Goal: Transaction & Acquisition: Purchase product/service

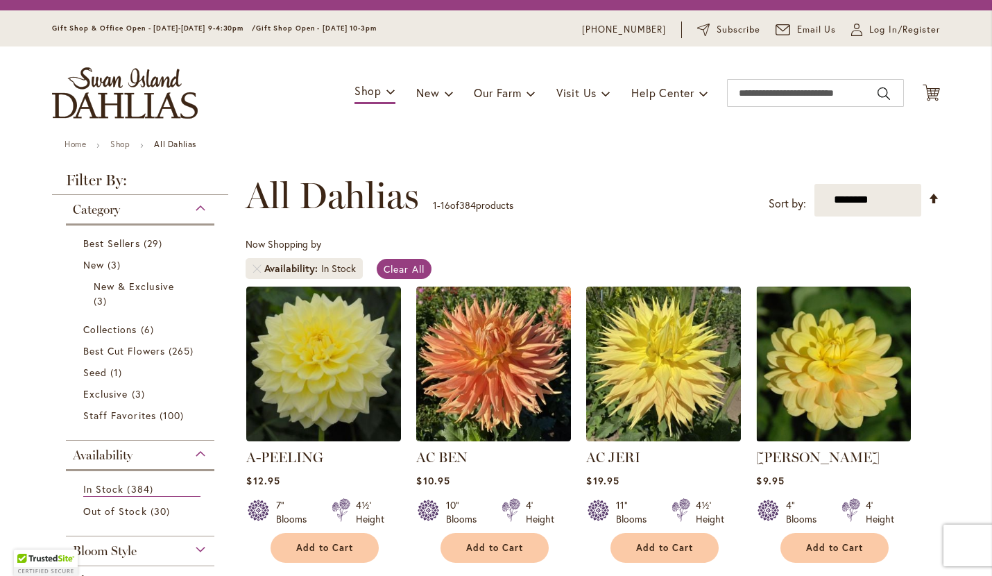
scroll to position [37, 0]
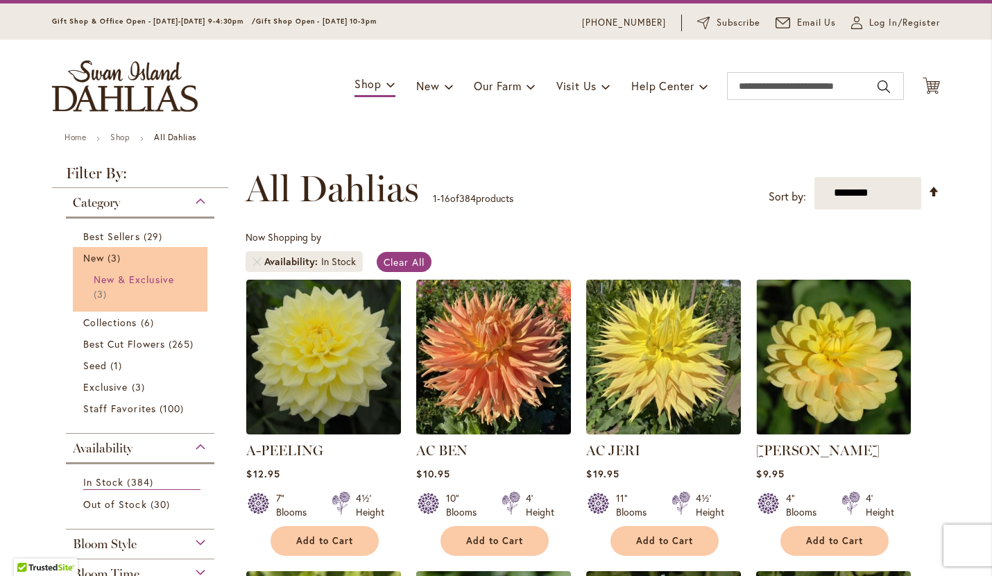
click at [120, 275] on span "New & Exclusive" at bounding box center [134, 279] width 80 height 13
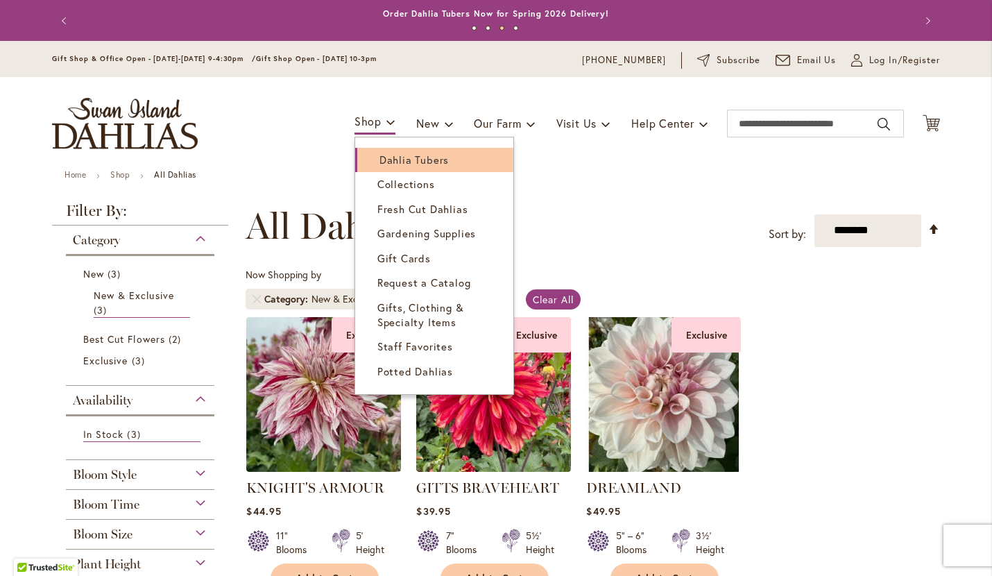
click at [384, 164] on span "Dahlia Tubers" at bounding box center [413, 160] width 69 height 14
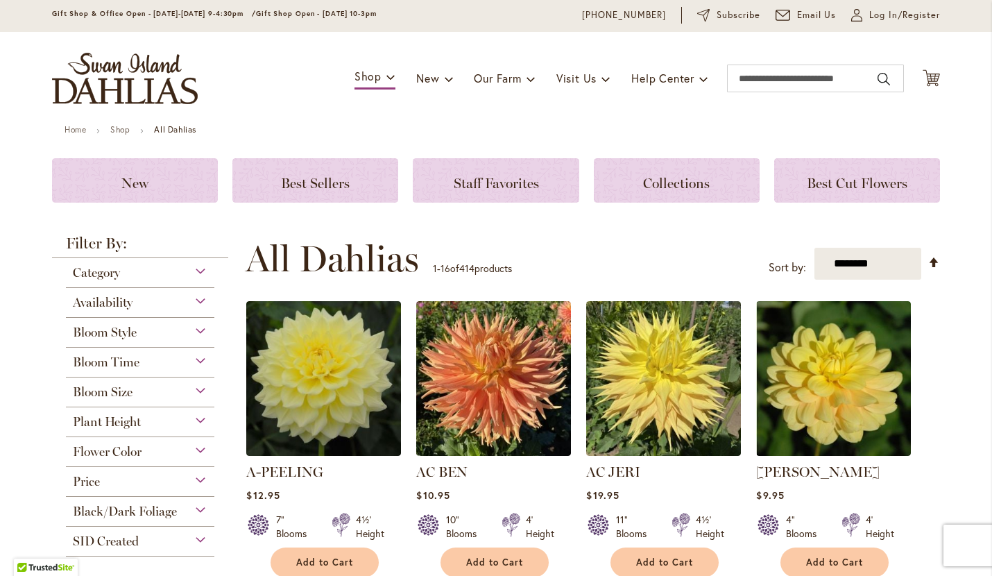
scroll to position [60, 0]
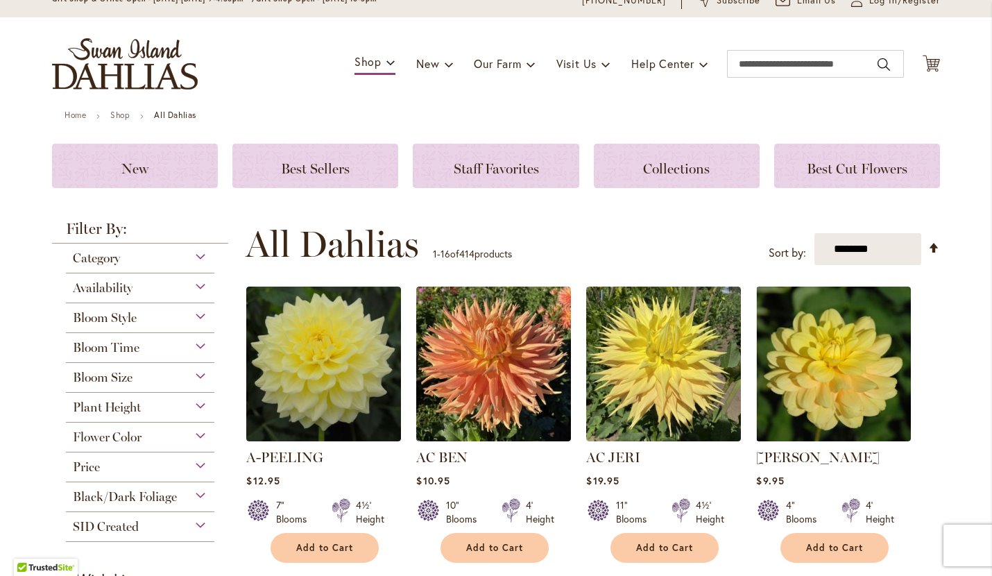
click at [198, 437] on div "Flower Color" at bounding box center [140, 433] width 148 height 22
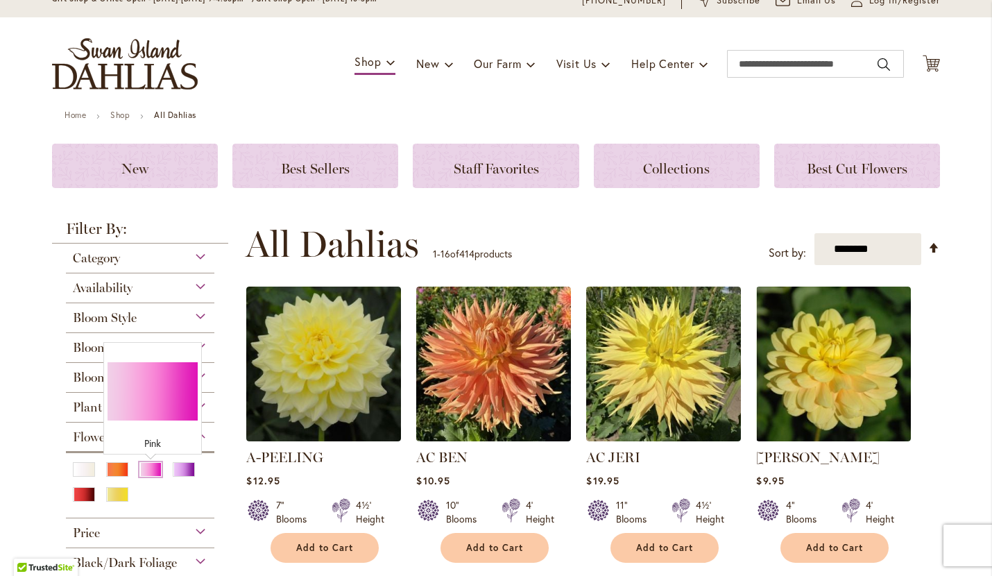
click at [152, 470] on div "Pink" at bounding box center [150, 469] width 22 height 15
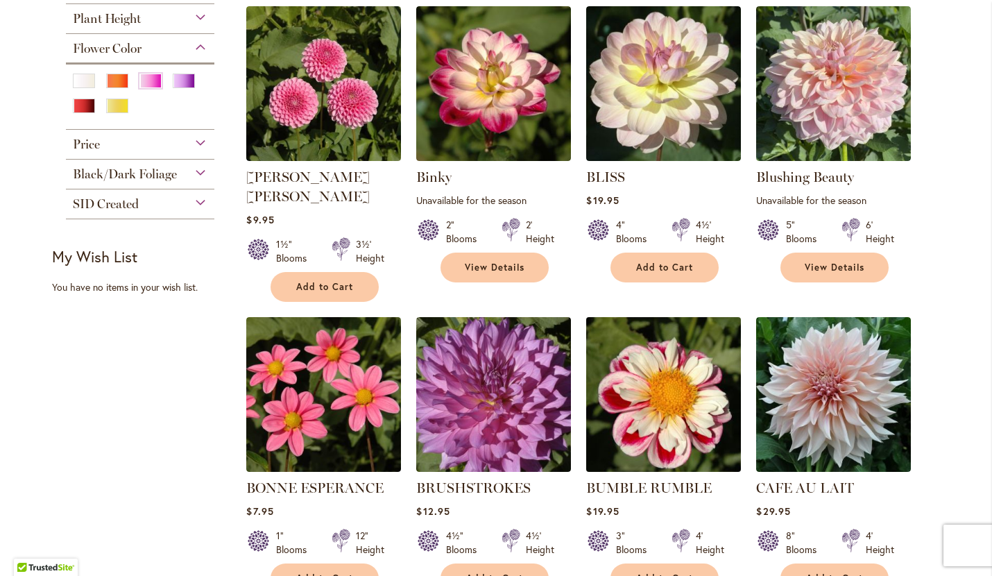
scroll to position [714, 0]
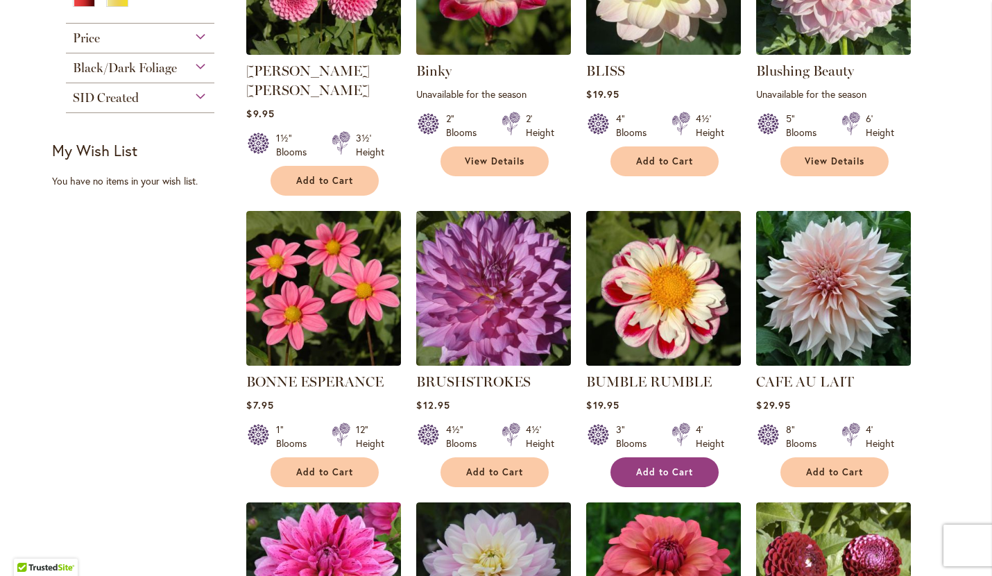
click at [661, 466] on span "Add to Cart" at bounding box center [664, 472] width 57 height 12
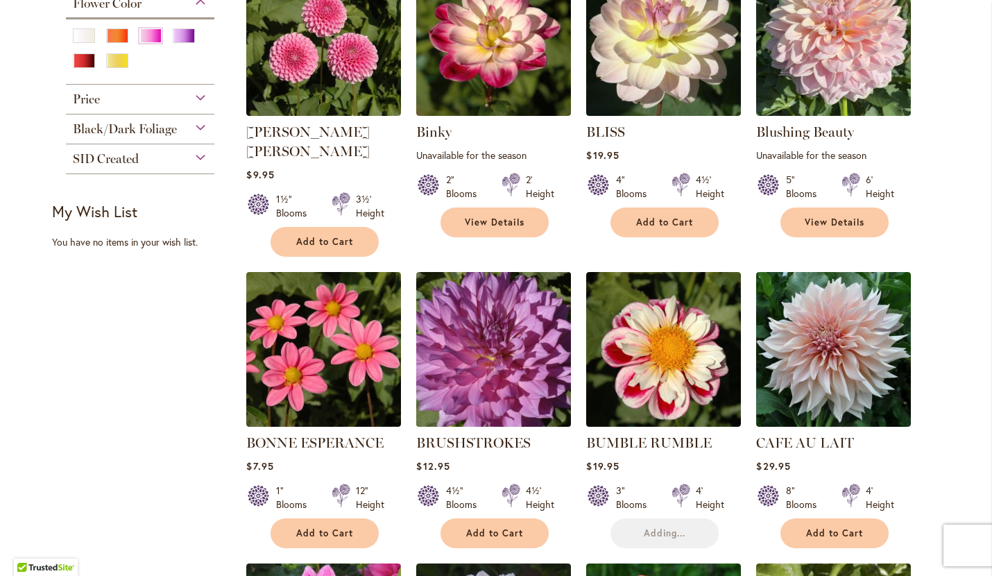
scroll to position [647, 0]
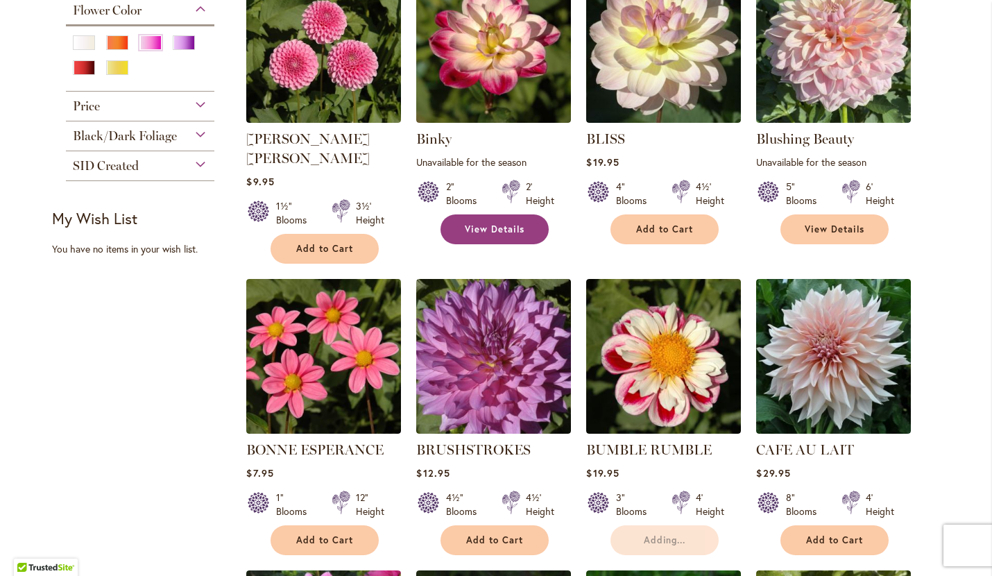
click at [491, 226] on span "View Details" at bounding box center [495, 229] width 60 height 12
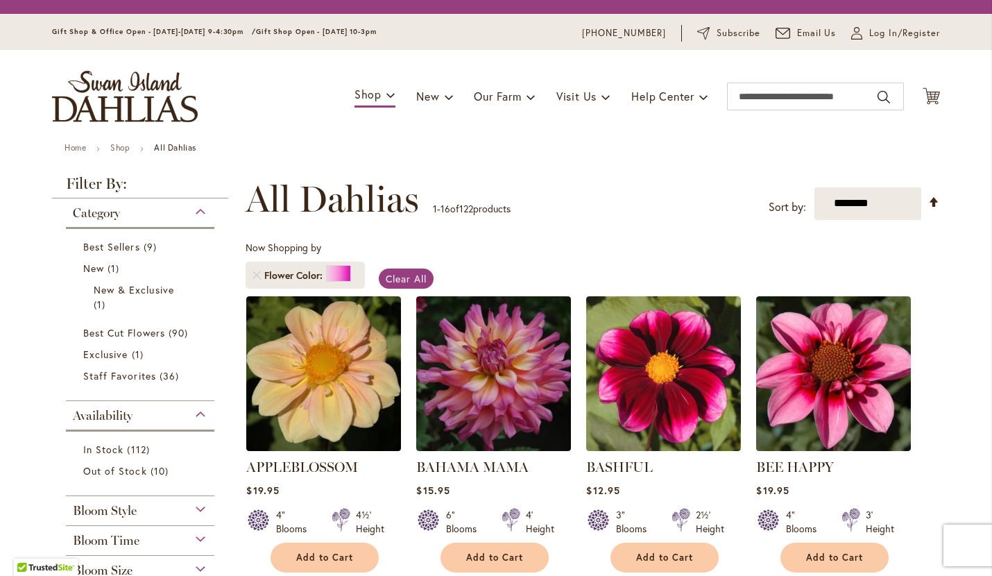
scroll to position [647, 0]
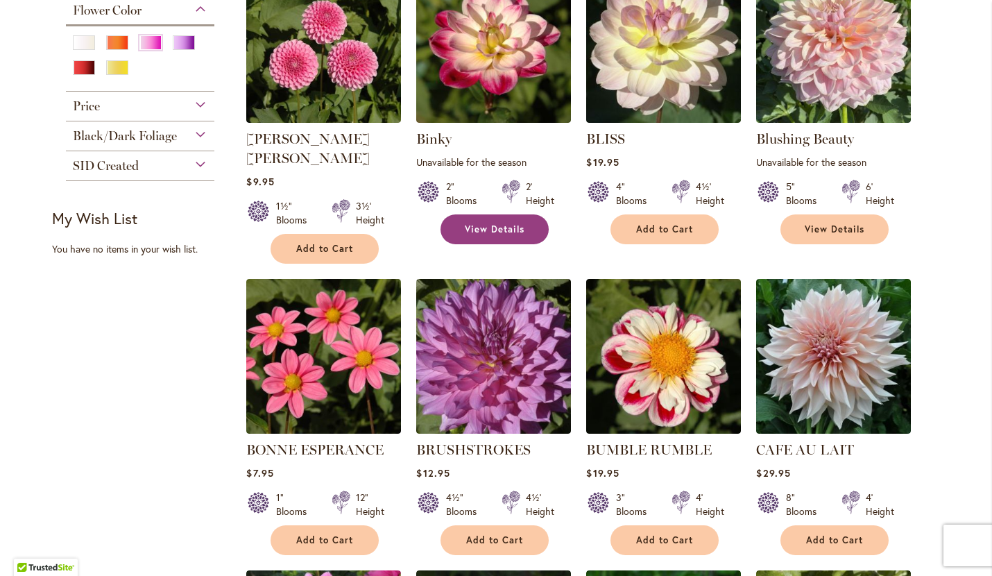
click at [491, 226] on span "View Details" at bounding box center [495, 229] width 60 height 12
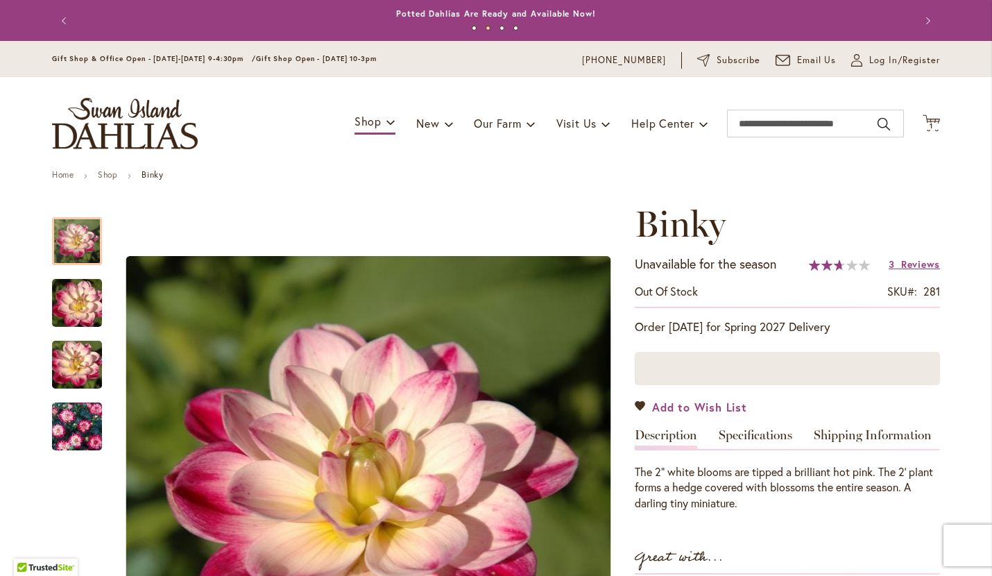
click at [687, 405] on span "Add to Wish List" at bounding box center [699, 407] width 95 height 16
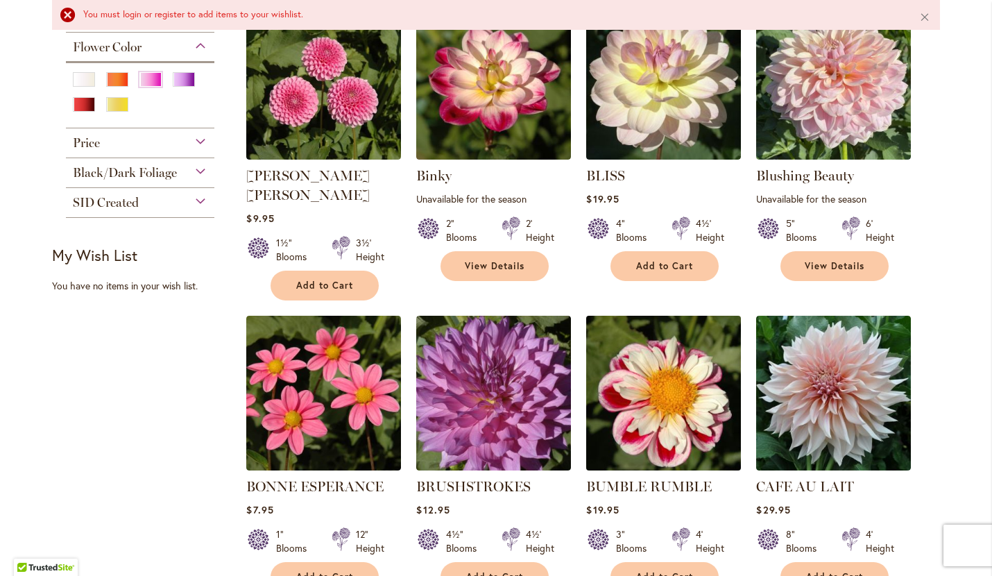
scroll to position [640, 0]
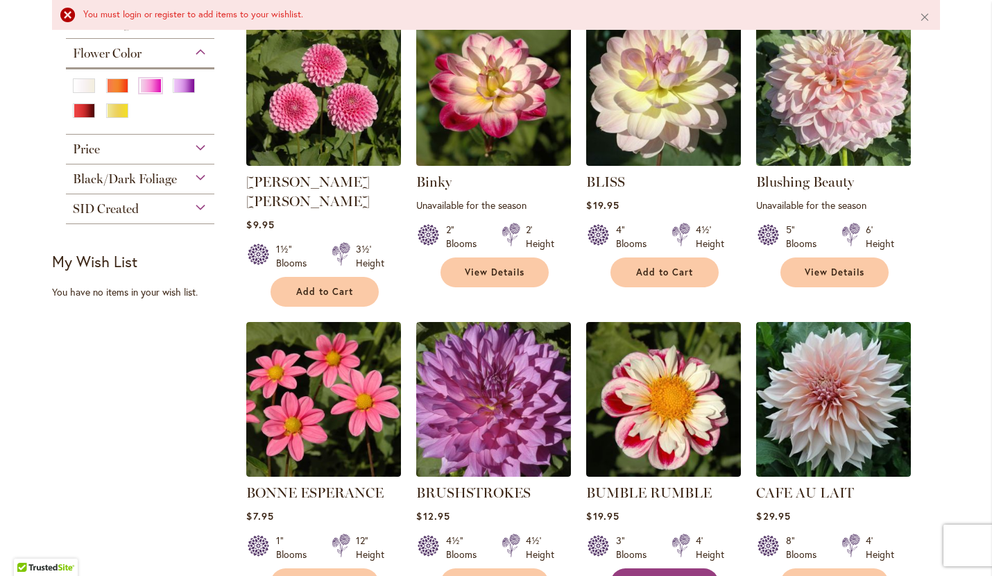
click at [665, 575] on span "Add to Cart" at bounding box center [664, 583] width 57 height 12
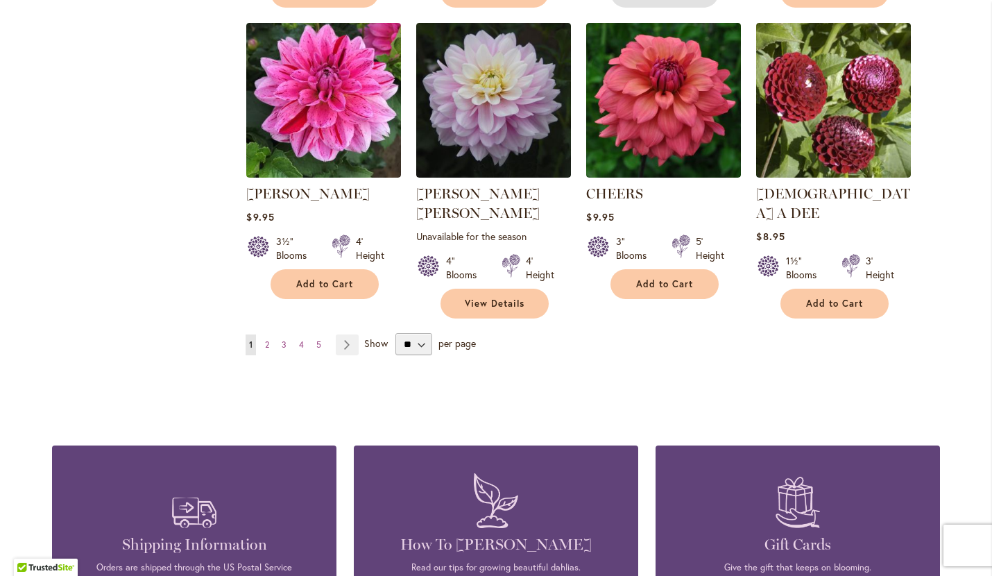
scroll to position [1157, 0]
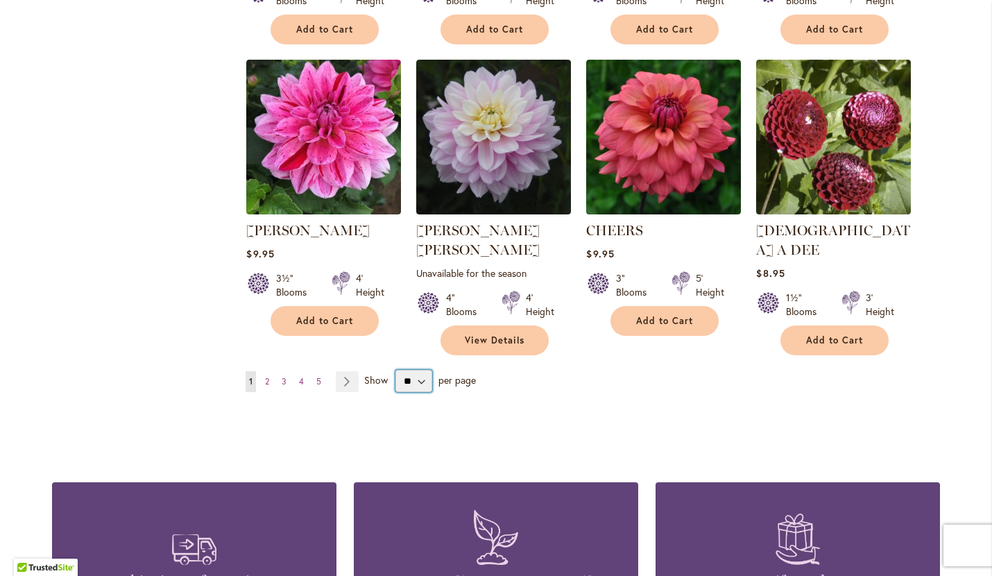
select select "**"
click option "**" at bounding box center [0, 0] width 0 height 0
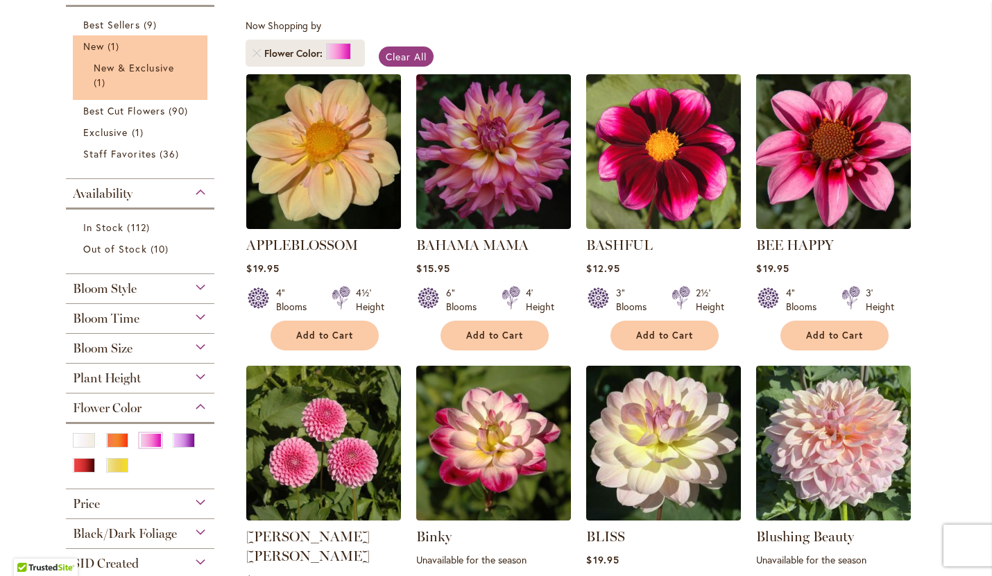
scroll to position [252, 0]
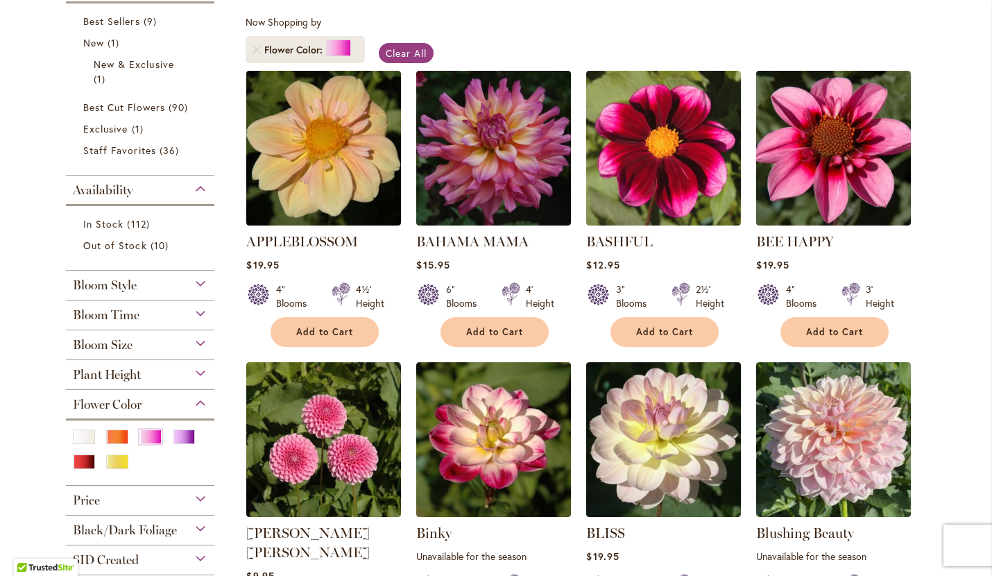
click at [201, 372] on div "Plant Height" at bounding box center [140, 371] width 148 height 22
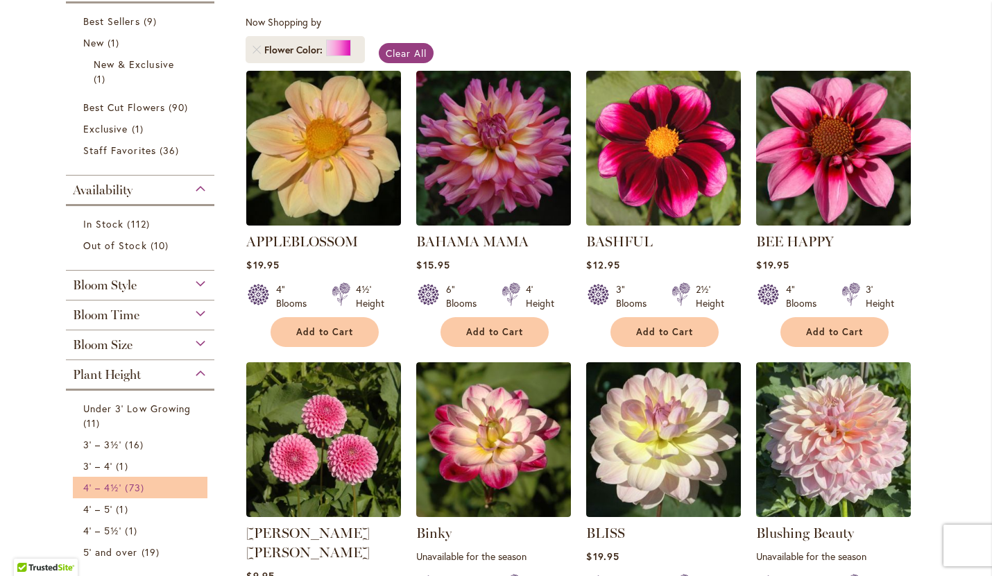
click at [195, 487] on link "4' – 4½' 73 items" at bounding box center [141, 487] width 117 height 15
click at [119, 466] on span "1 item" at bounding box center [123, 466] width 15 height 15
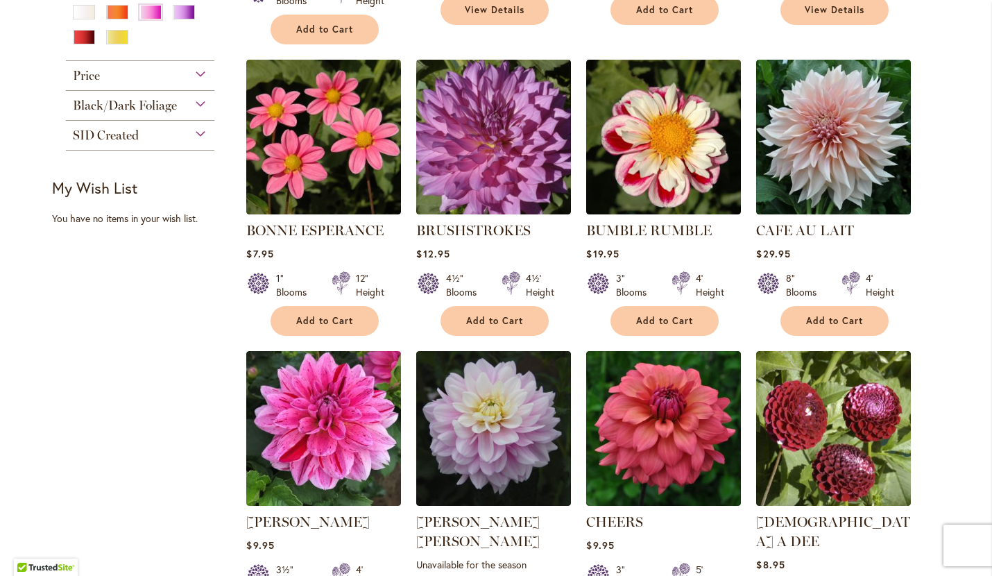
scroll to position [862, 0]
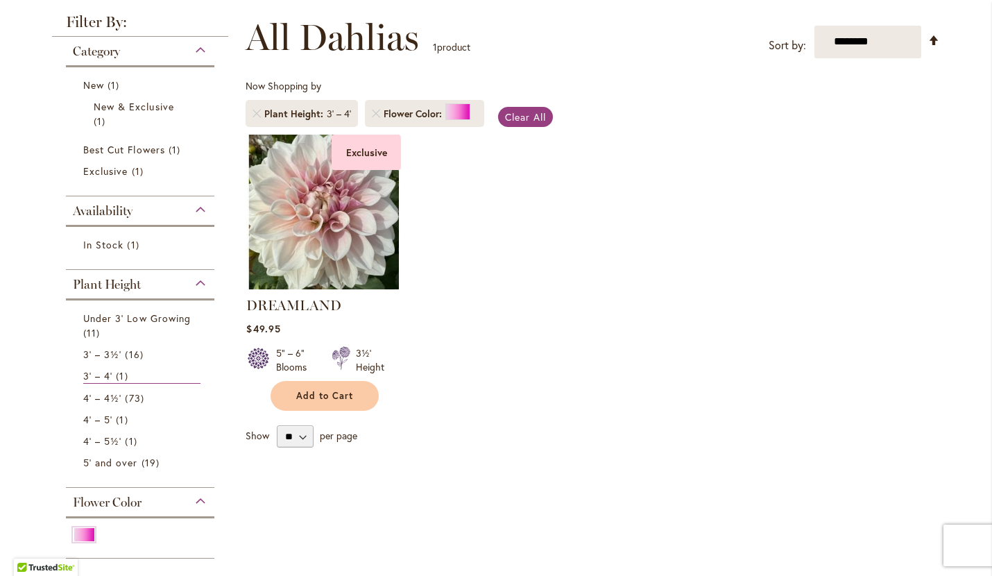
scroll to position [215, 0]
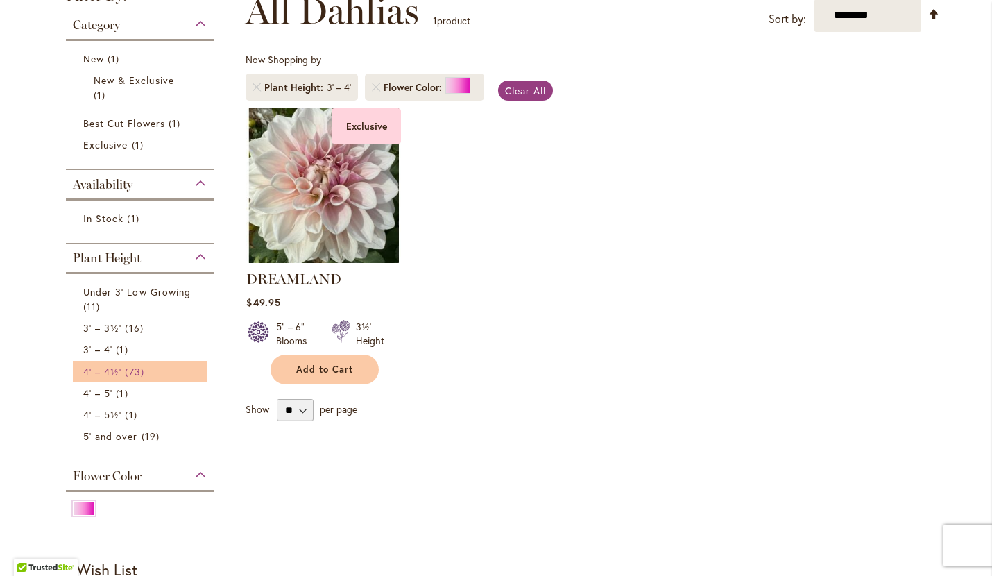
click at [118, 368] on span "4' – 4½'" at bounding box center [102, 371] width 38 height 13
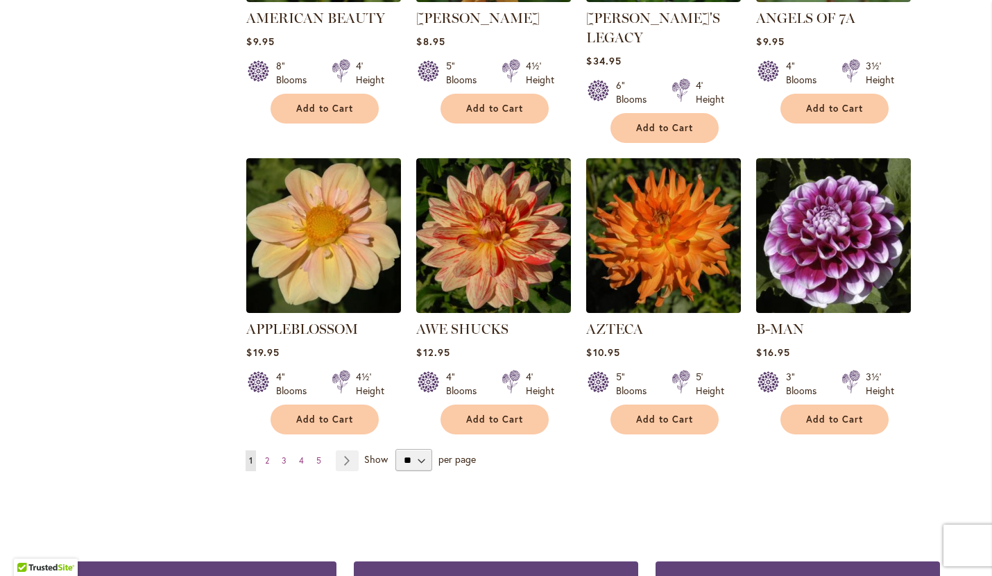
scroll to position [1054, 0]
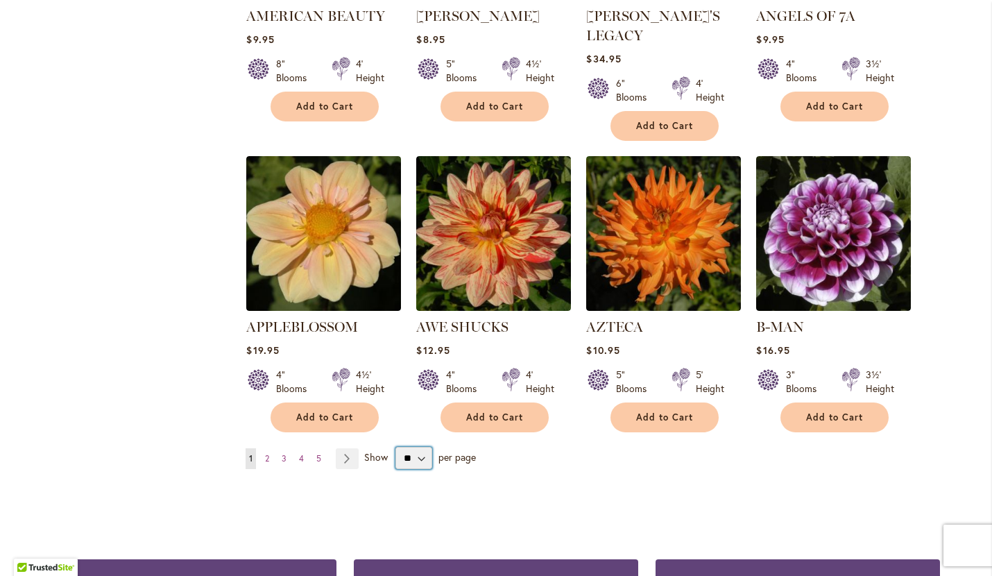
select select "**"
click option "**" at bounding box center [0, 0] width 0 height 0
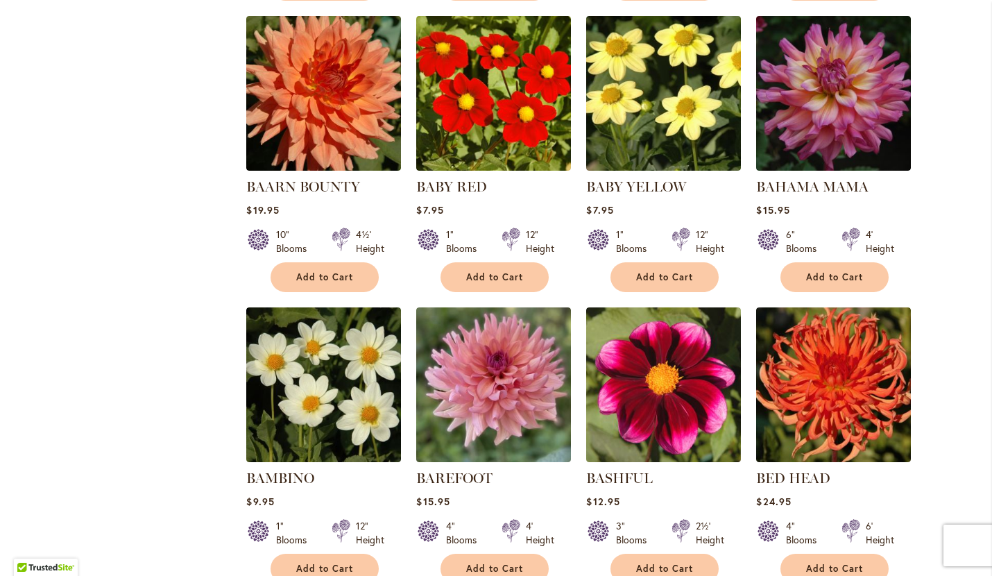
scroll to position [1490, 0]
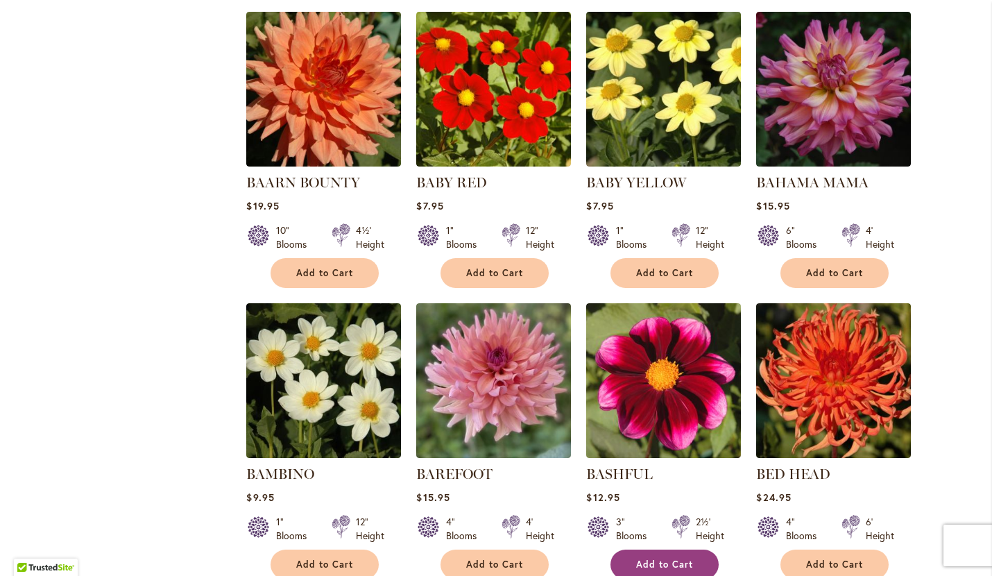
click at [657, 549] on button "Add to Cart" at bounding box center [664, 564] width 108 height 30
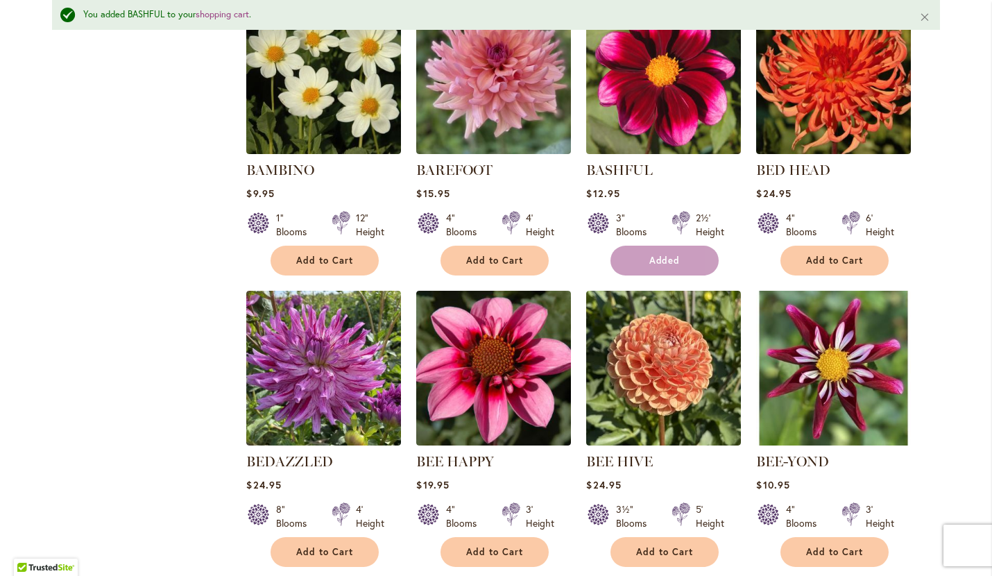
scroll to position [1895, 0]
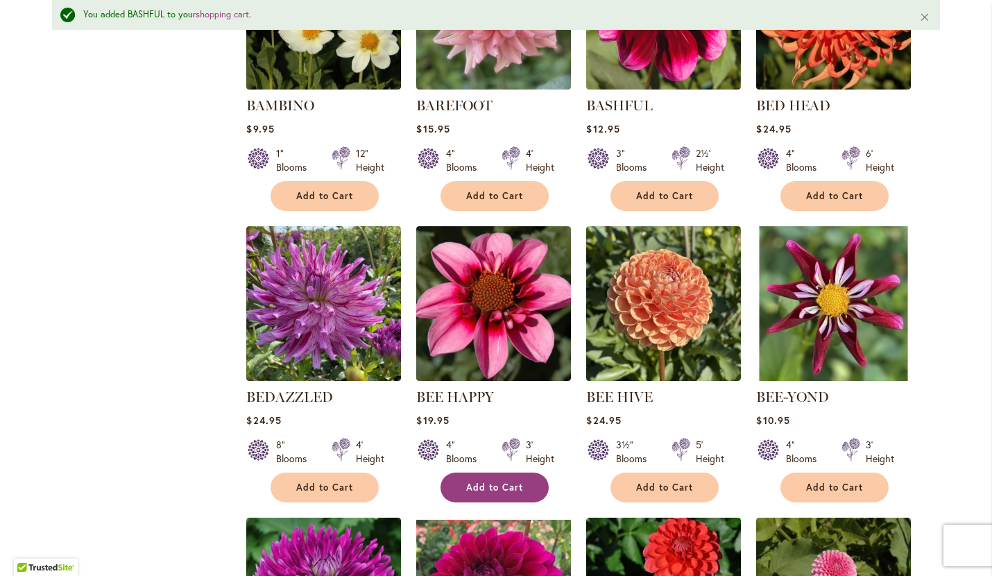
click at [493, 481] on span "Add to Cart" at bounding box center [494, 487] width 57 height 12
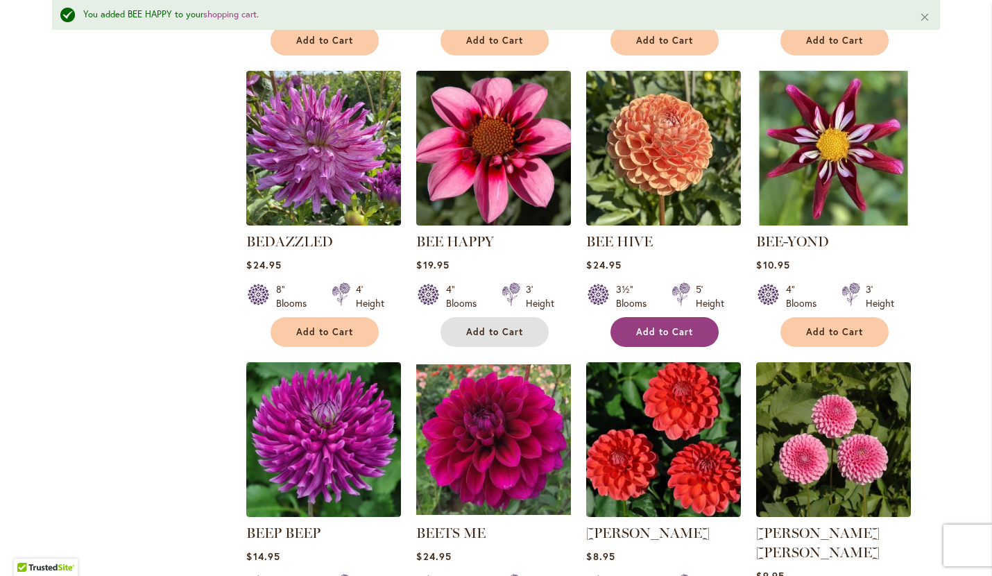
scroll to position [2053, 0]
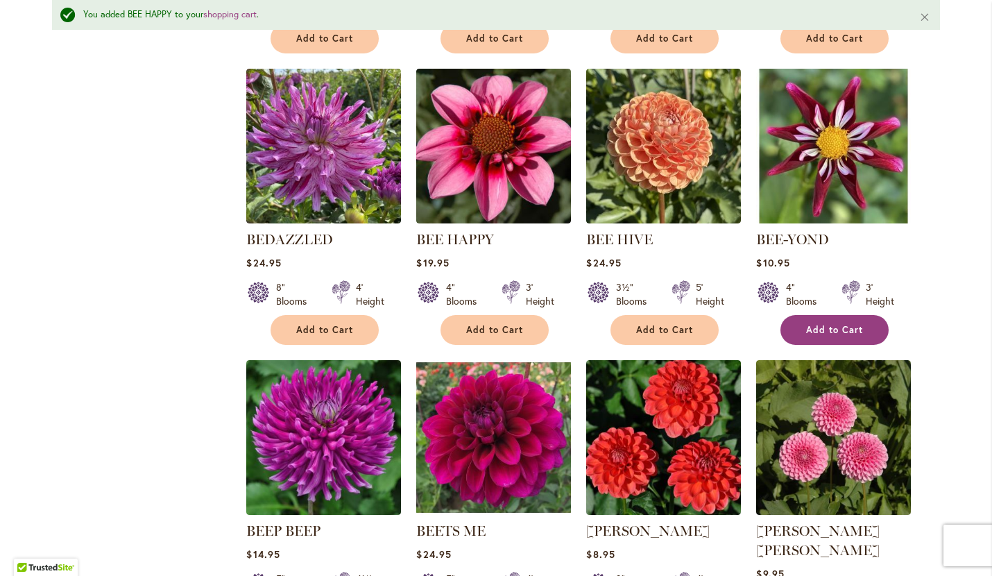
click at [815, 324] on span "Add to Cart" at bounding box center [834, 330] width 57 height 12
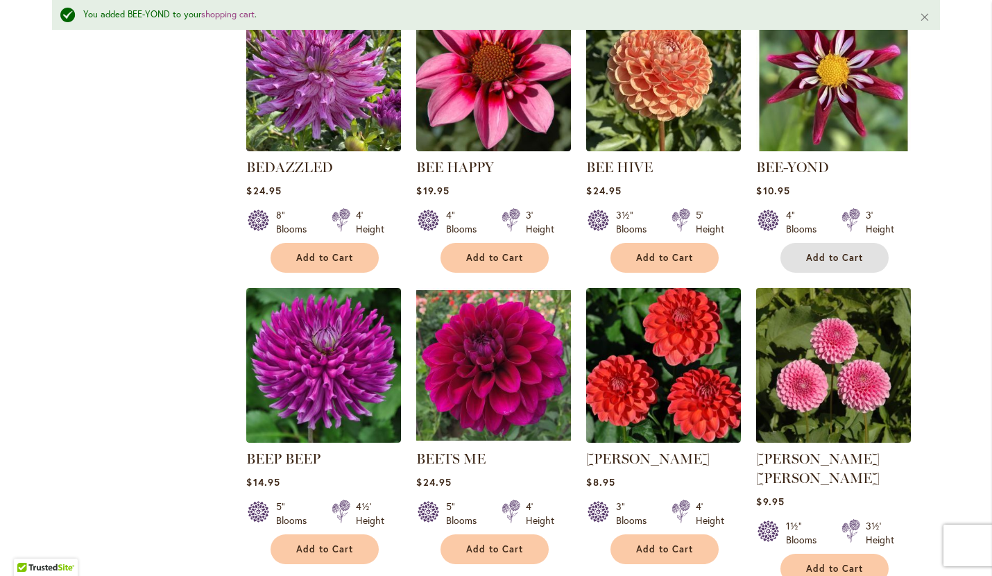
scroll to position [2128, 0]
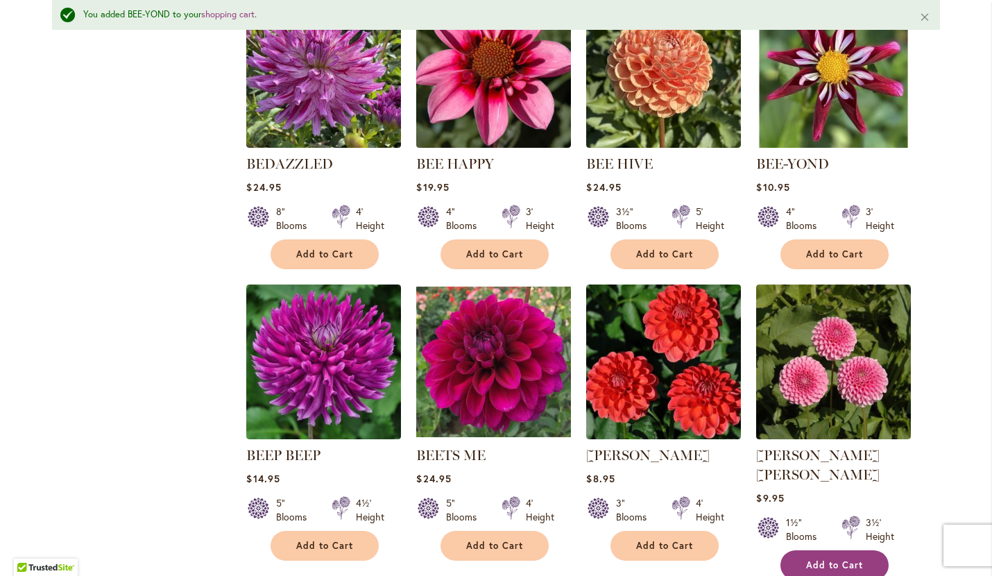
click at [819, 559] on span "Add to Cart" at bounding box center [834, 565] width 57 height 12
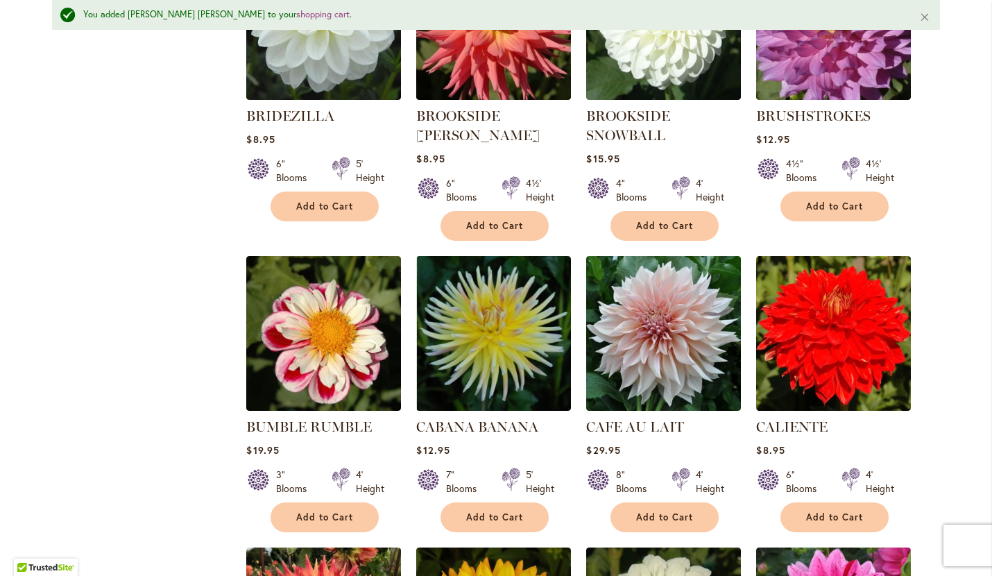
scroll to position [3948, 0]
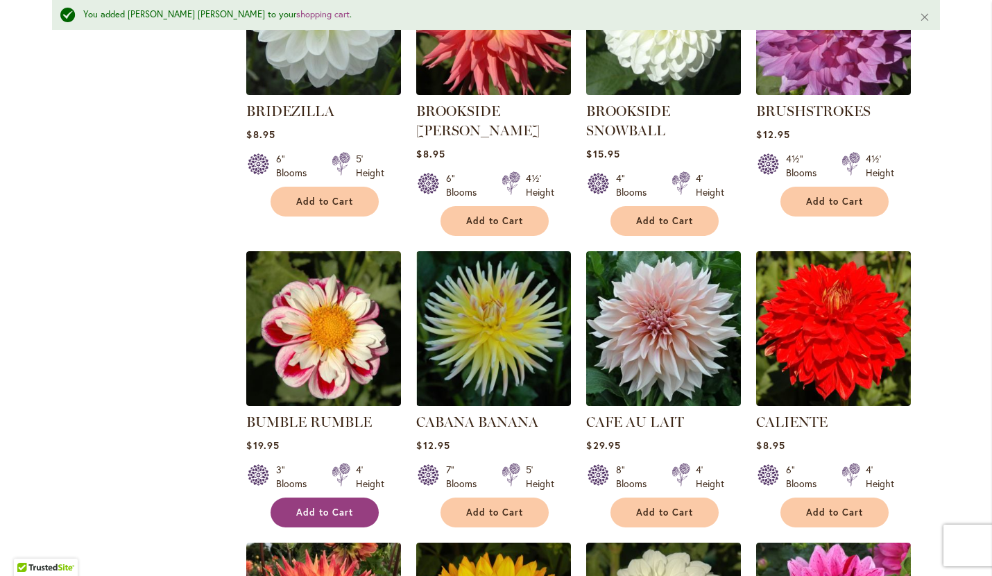
click at [330, 506] on span "Add to Cart" at bounding box center [324, 512] width 57 height 12
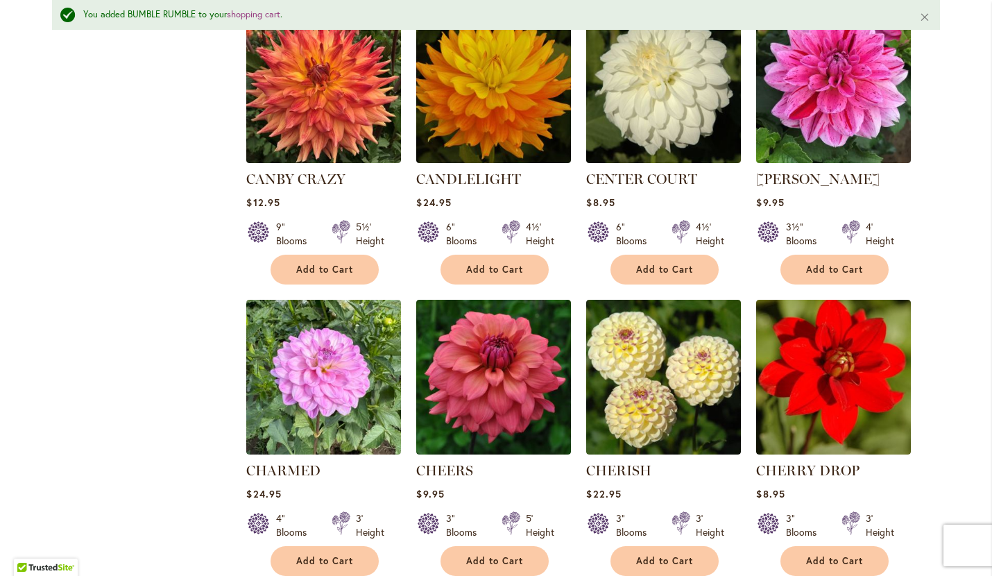
scroll to position [4485, 0]
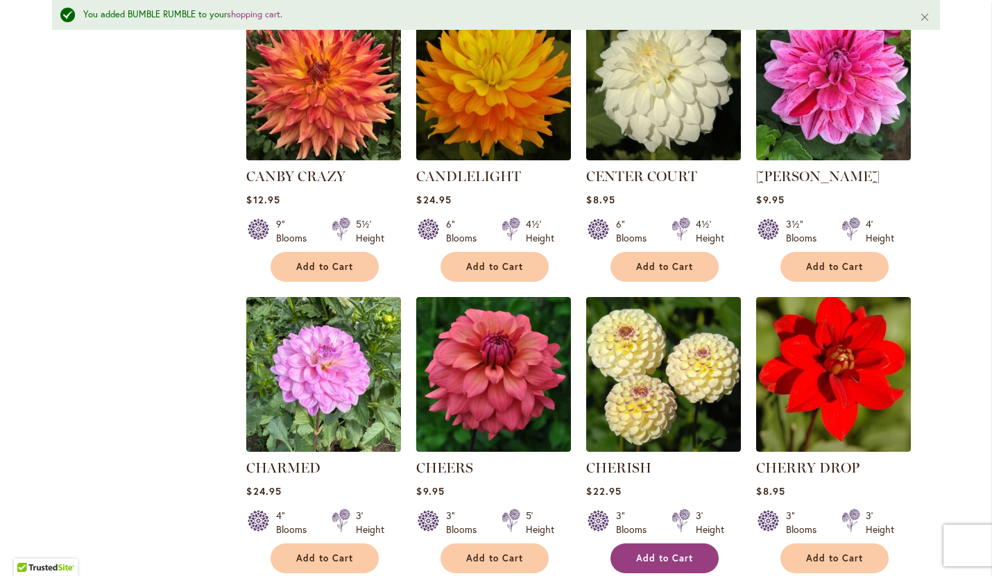
click at [669, 543] on button "Add to Cart" at bounding box center [664, 558] width 108 height 30
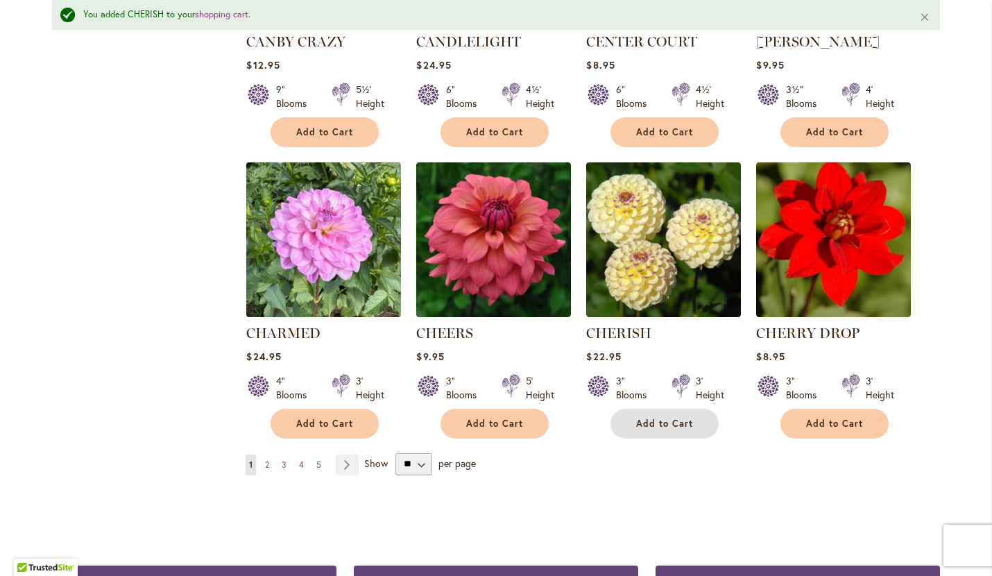
scroll to position [4634, 0]
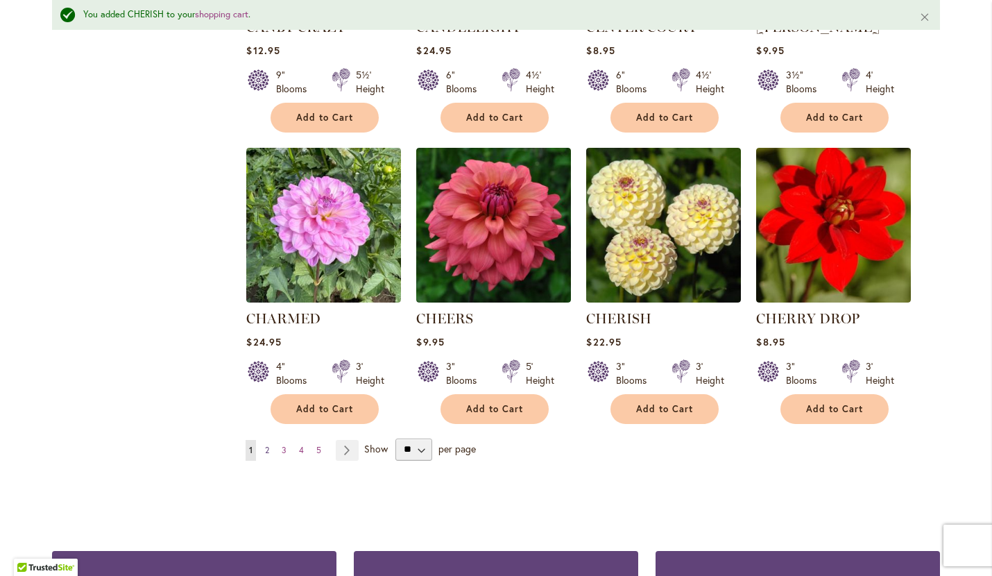
click at [269, 445] on span "2" at bounding box center [267, 450] width 4 height 10
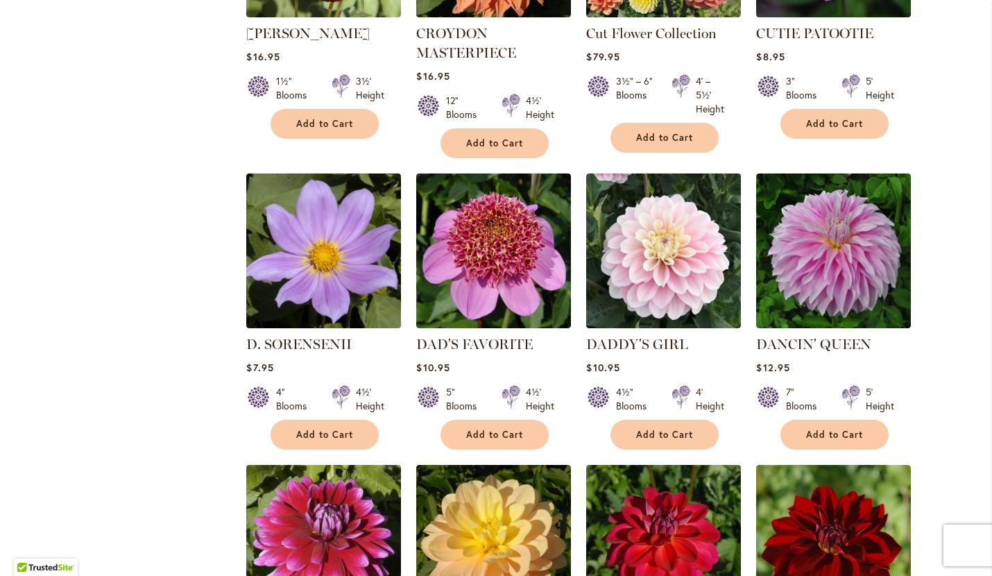
scroll to position [1659, 0]
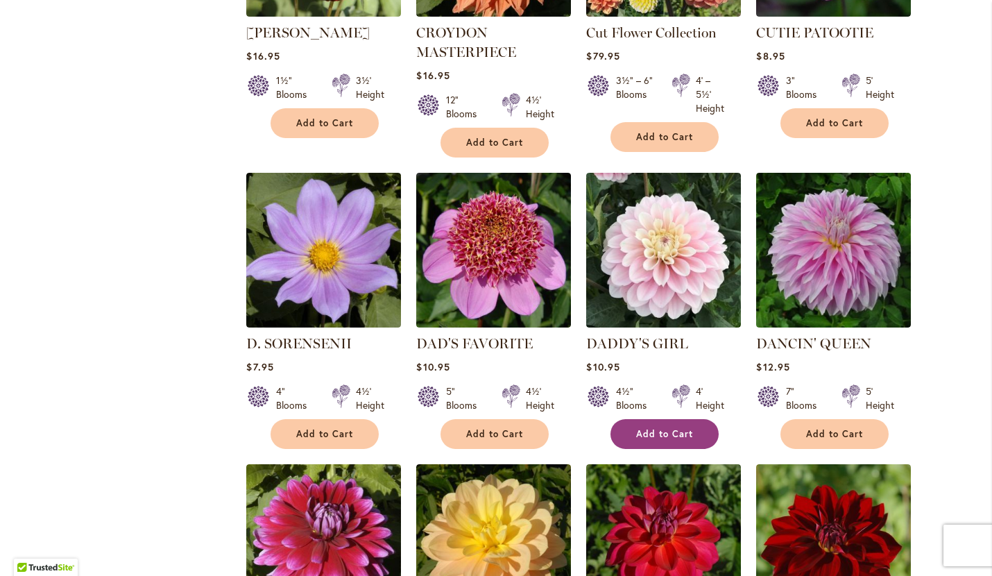
click at [660, 428] on span "Add to Cart" at bounding box center [664, 434] width 57 height 12
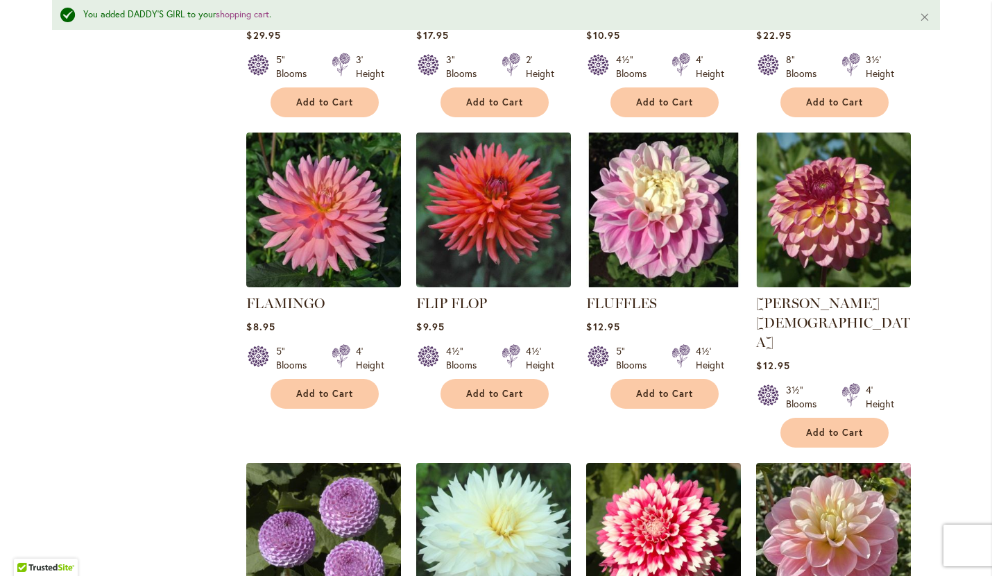
scroll to position [4452, 0]
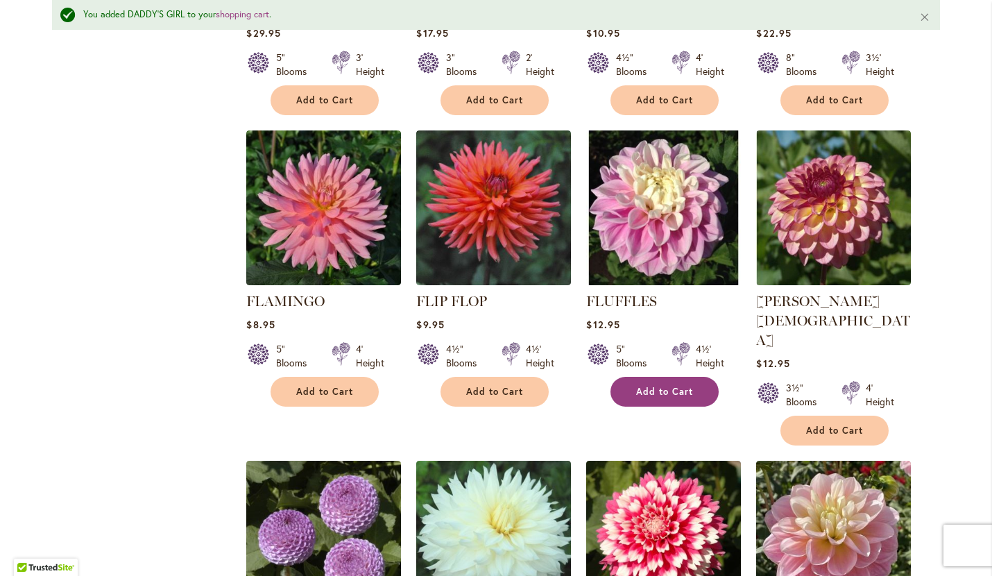
click at [650, 386] on span "Add to Cart" at bounding box center [664, 392] width 57 height 12
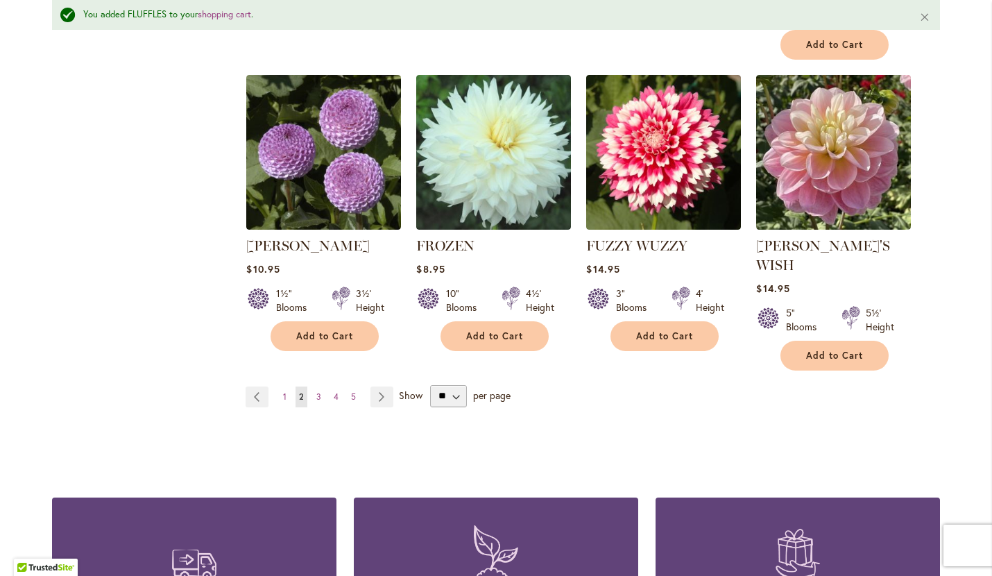
scroll to position [4850, 0]
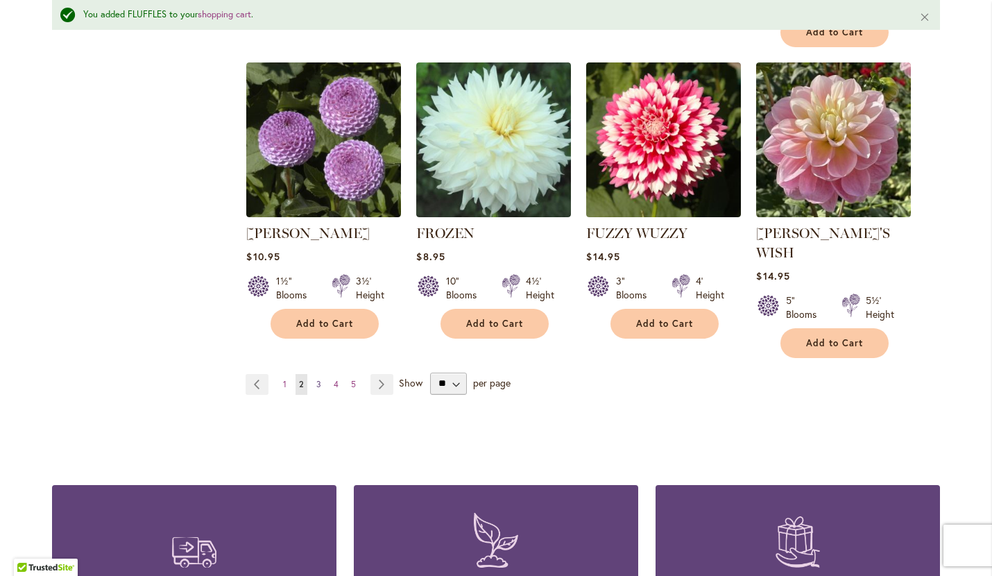
click at [317, 379] on span "3" at bounding box center [318, 384] width 5 height 10
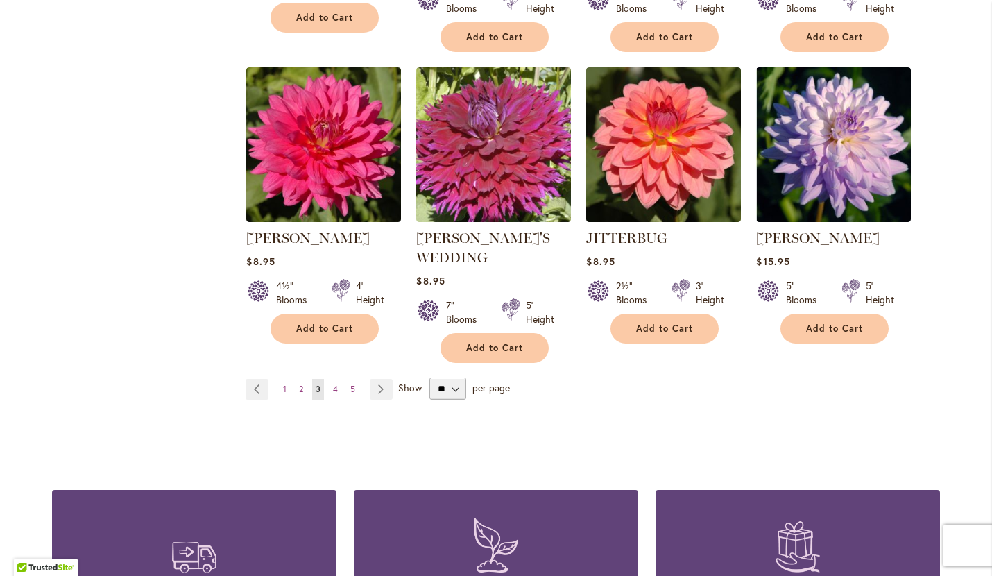
scroll to position [4786, 0]
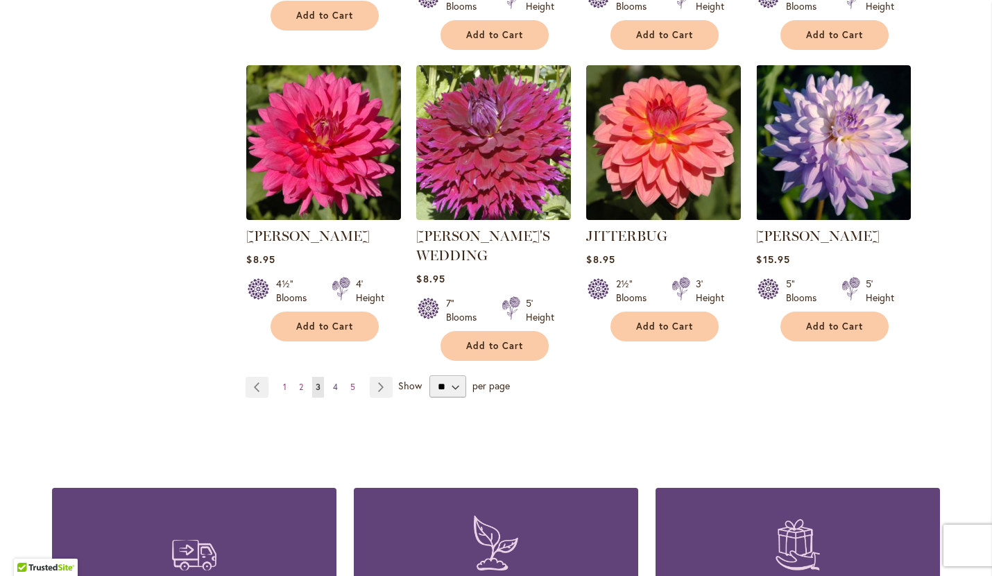
click at [334, 382] on span "4" at bounding box center [335, 387] width 5 height 10
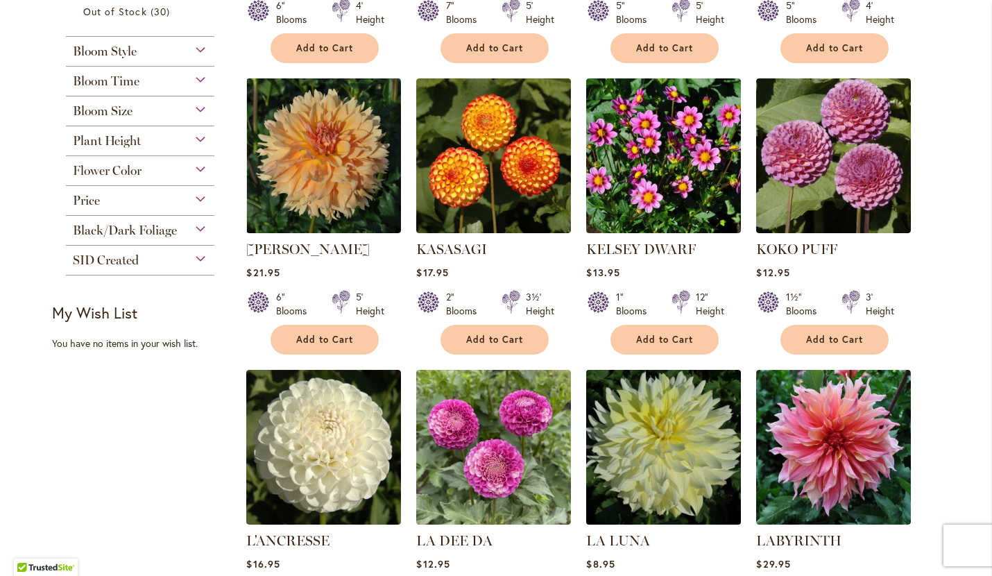
scroll to position [531, 0]
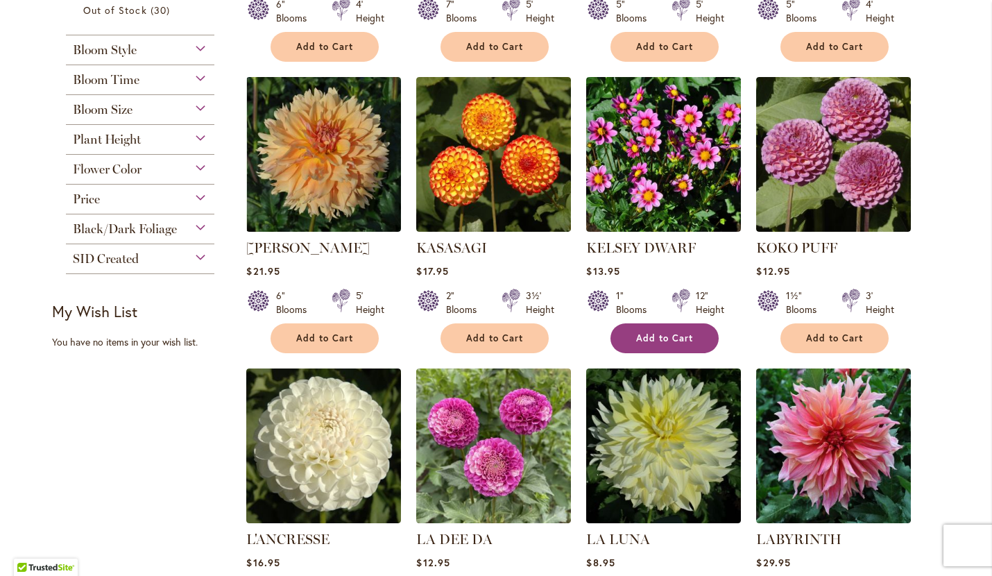
click at [635, 343] on button "Add to Cart" at bounding box center [664, 338] width 108 height 30
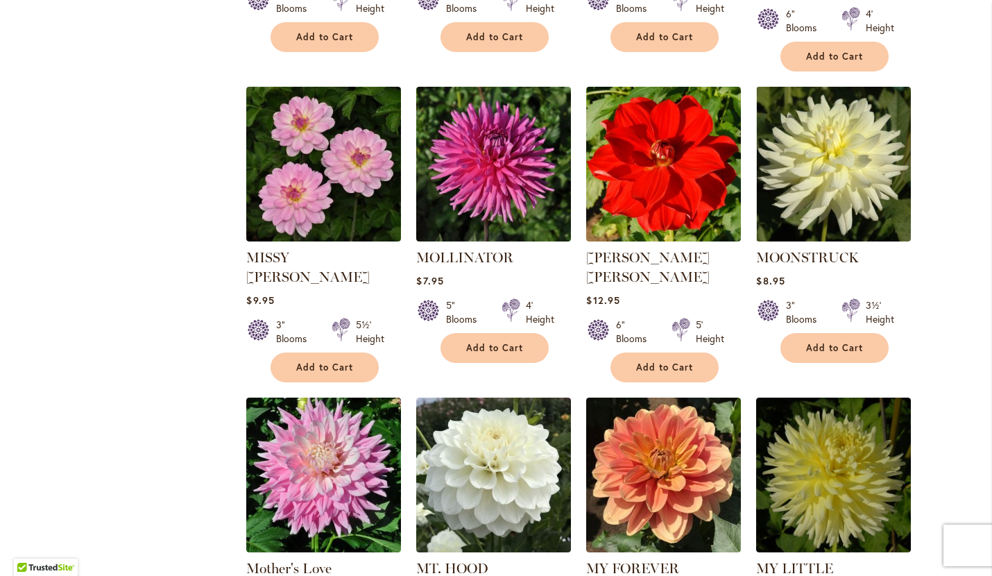
scroll to position [4413, 0]
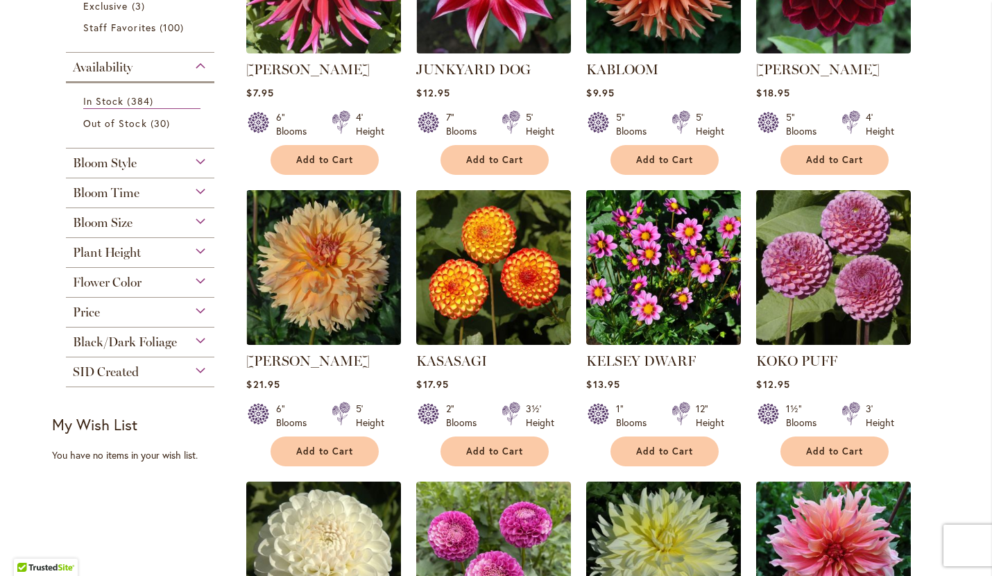
scroll to position [421, 0]
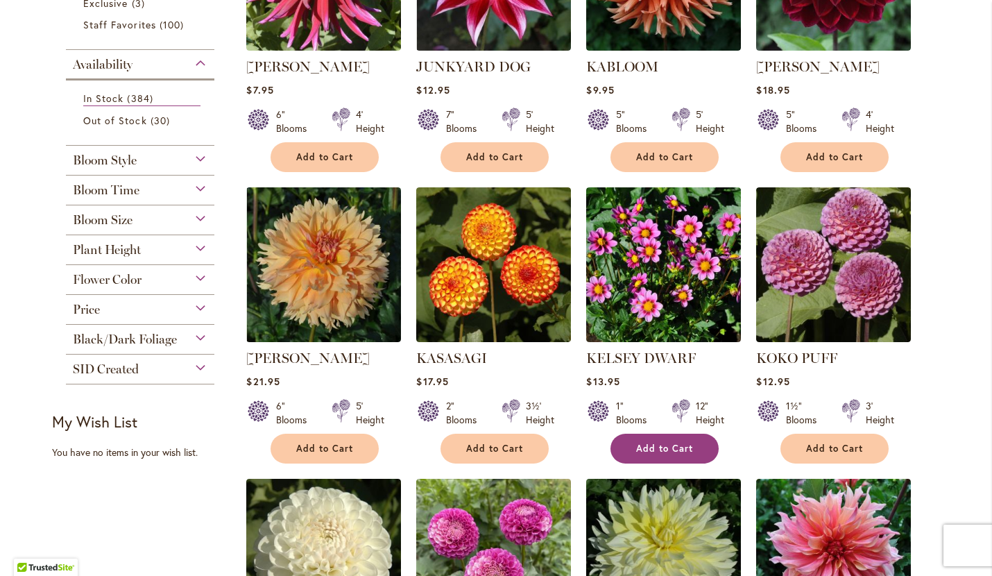
click at [629, 447] on button "Add to Cart" at bounding box center [664, 449] width 108 height 30
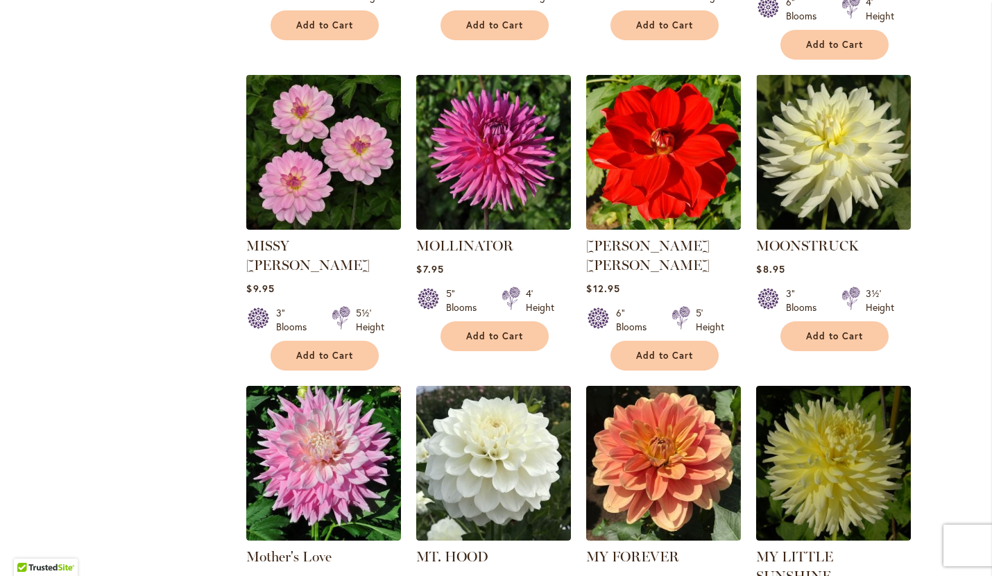
scroll to position [4440, 0]
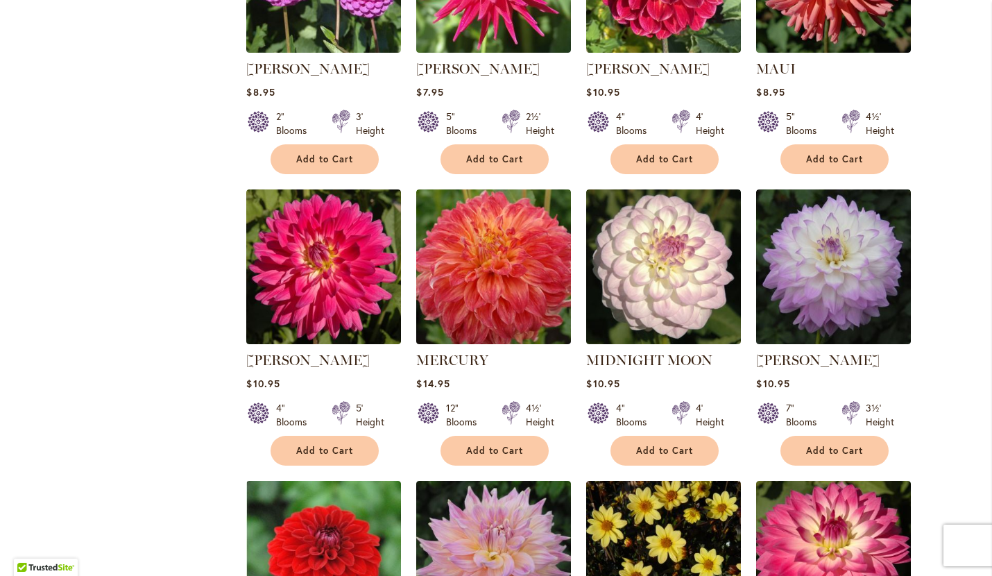
scroll to position [3702, 0]
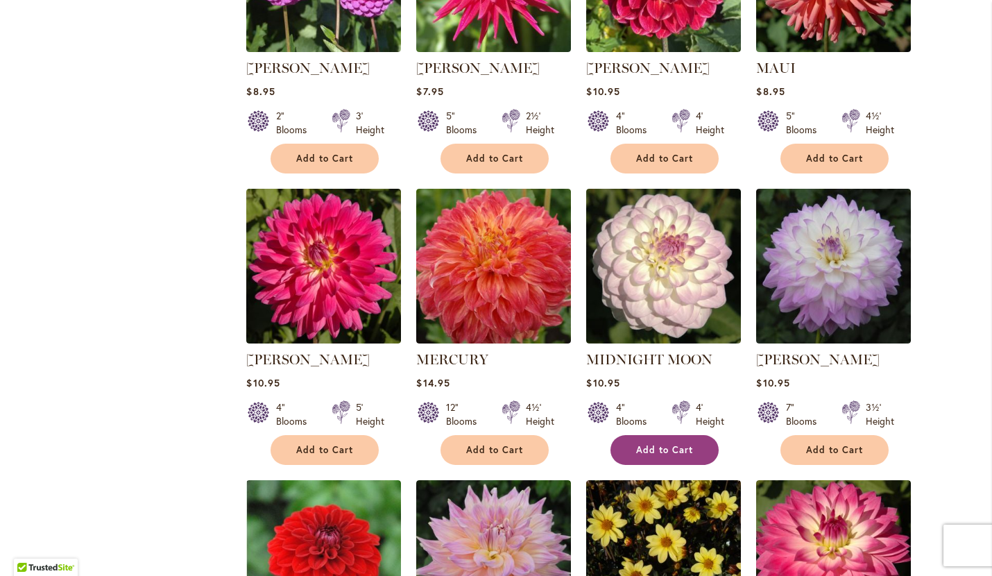
click at [662, 444] on span "Add to Cart" at bounding box center [664, 450] width 57 height 12
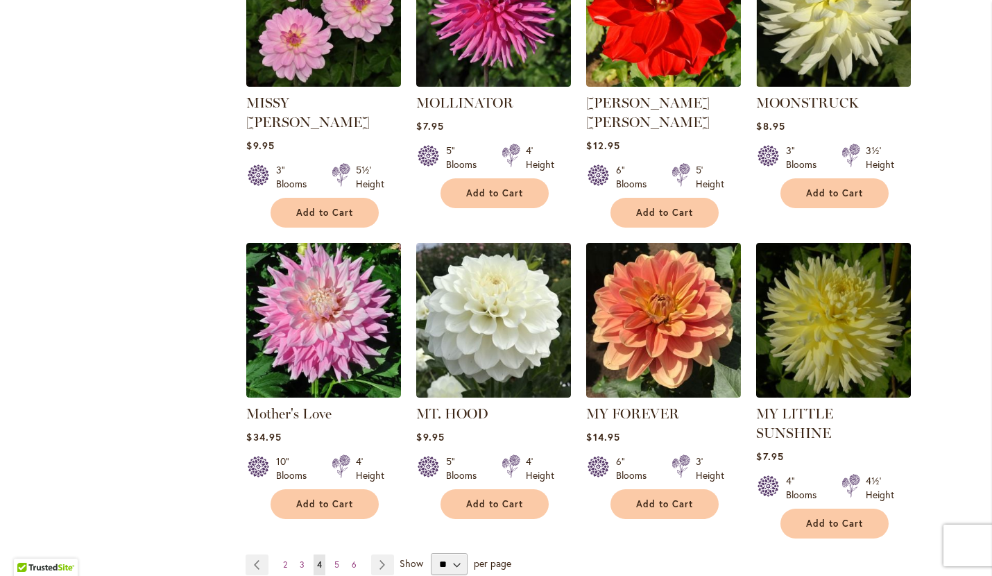
scroll to position [4562, 0]
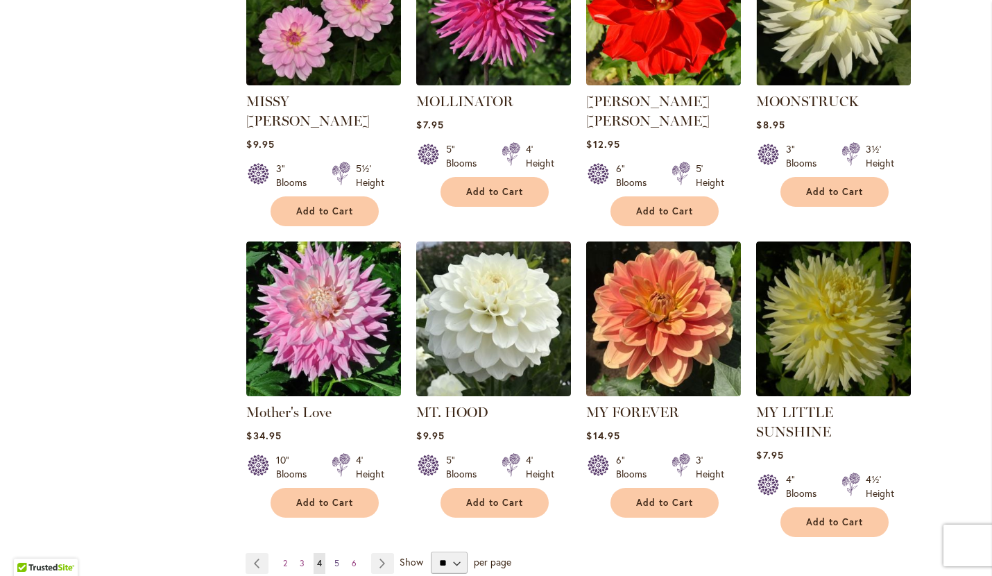
click at [336, 558] on span "5" at bounding box center [336, 563] width 5 height 10
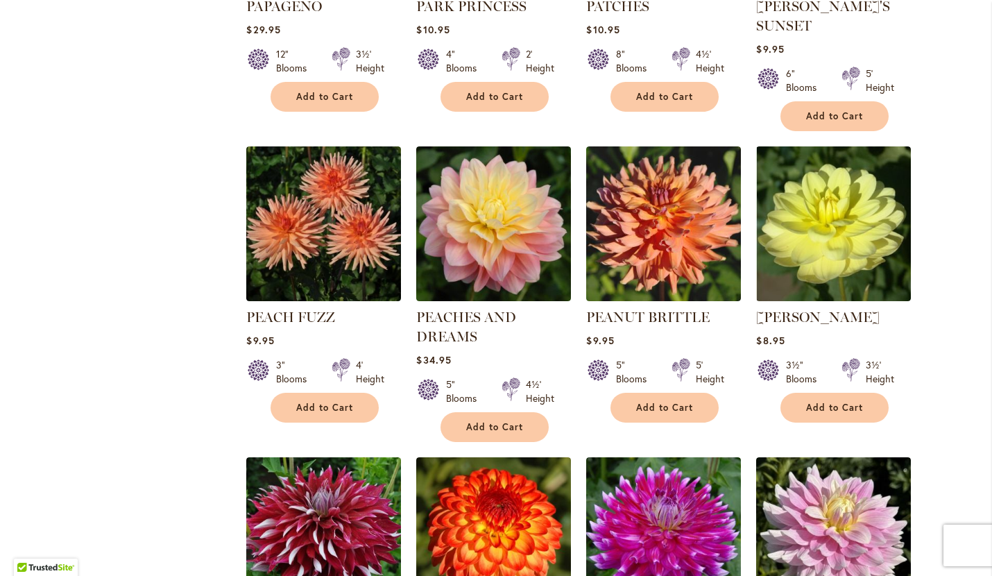
scroll to position [1941, 0]
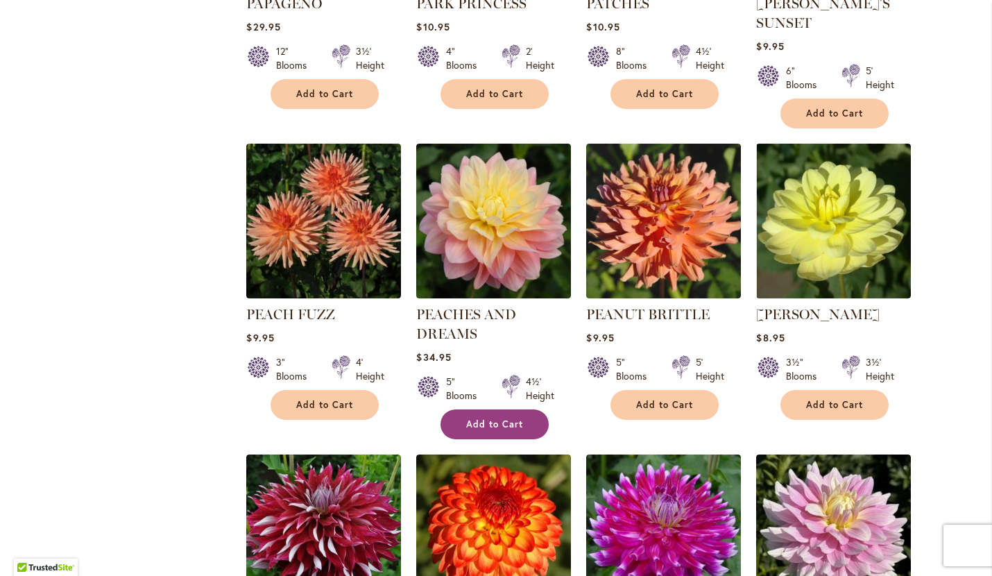
click at [493, 422] on span "Add to Cart" at bounding box center [494, 424] width 57 height 12
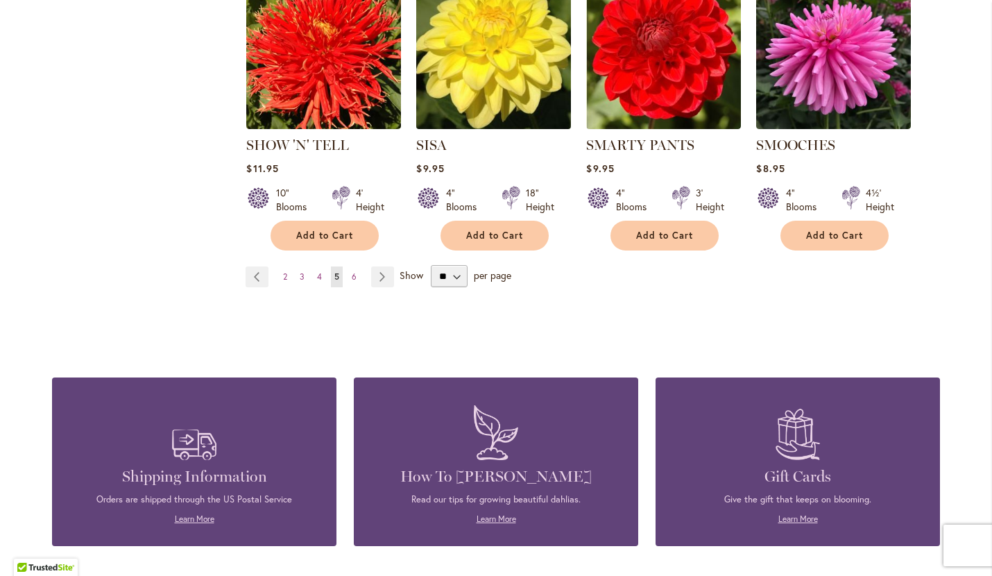
scroll to position [4830, 0]
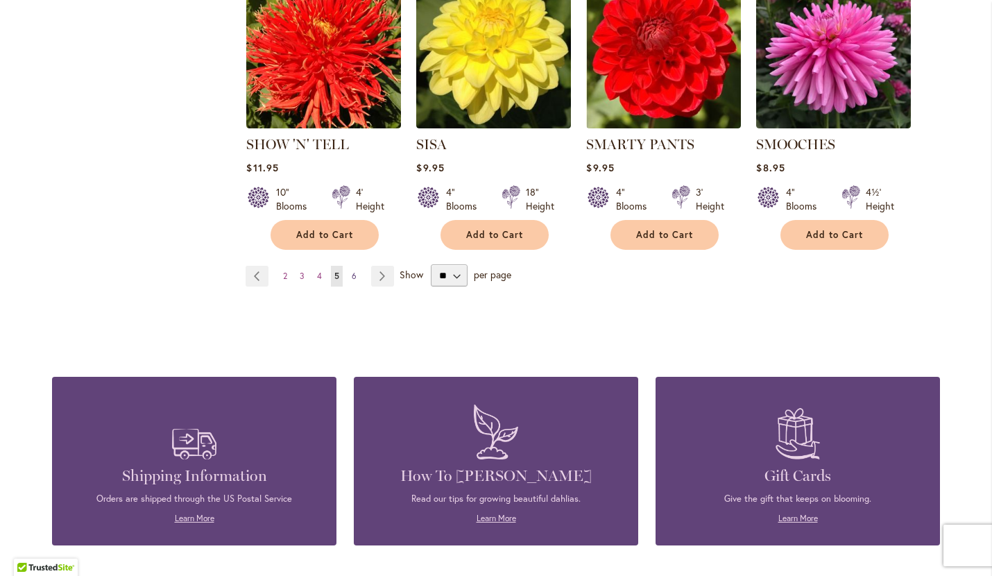
click at [354, 266] on link "Page 6" at bounding box center [354, 276] width 12 height 21
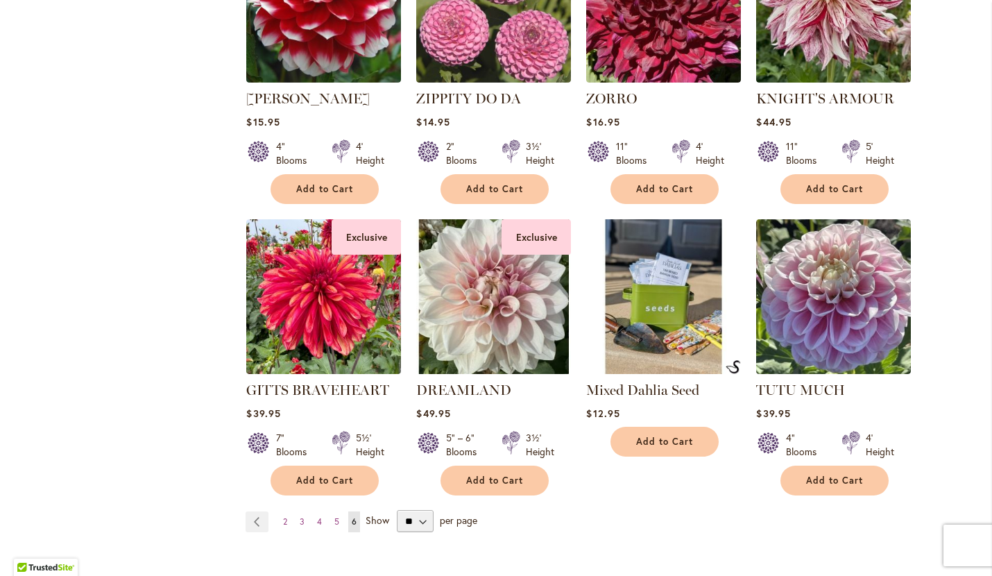
scroll to position [4512, 0]
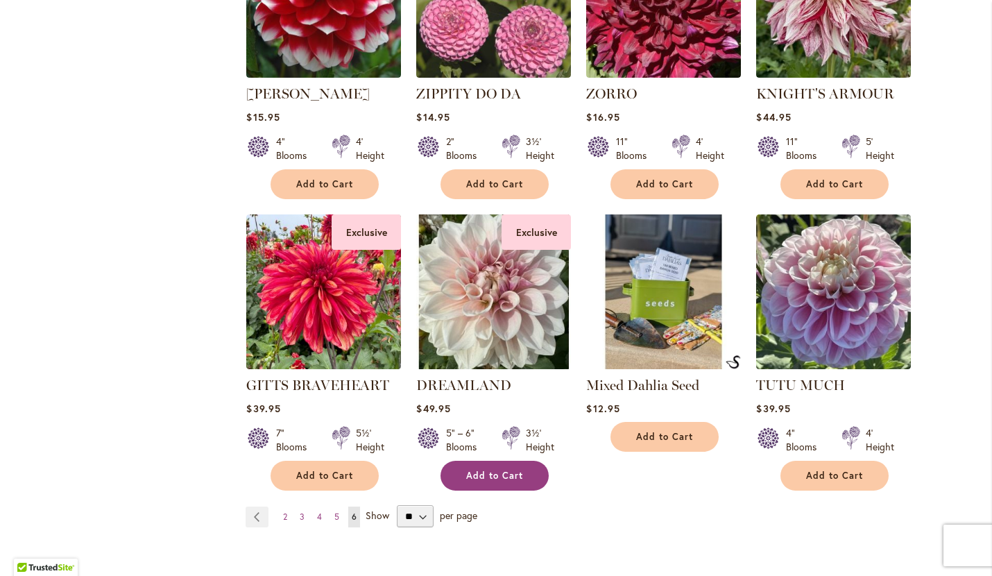
click at [470, 470] on span "Add to Cart" at bounding box center [494, 476] width 57 height 12
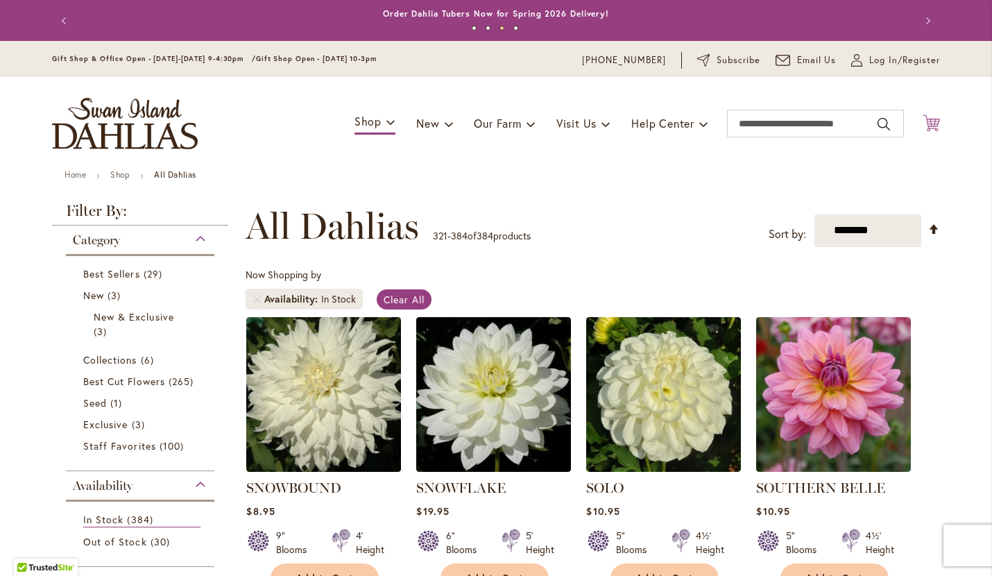
click at [934, 121] on icon "Cart .cls-1 { fill: #231f20; }" at bounding box center [931, 122] width 17 height 17
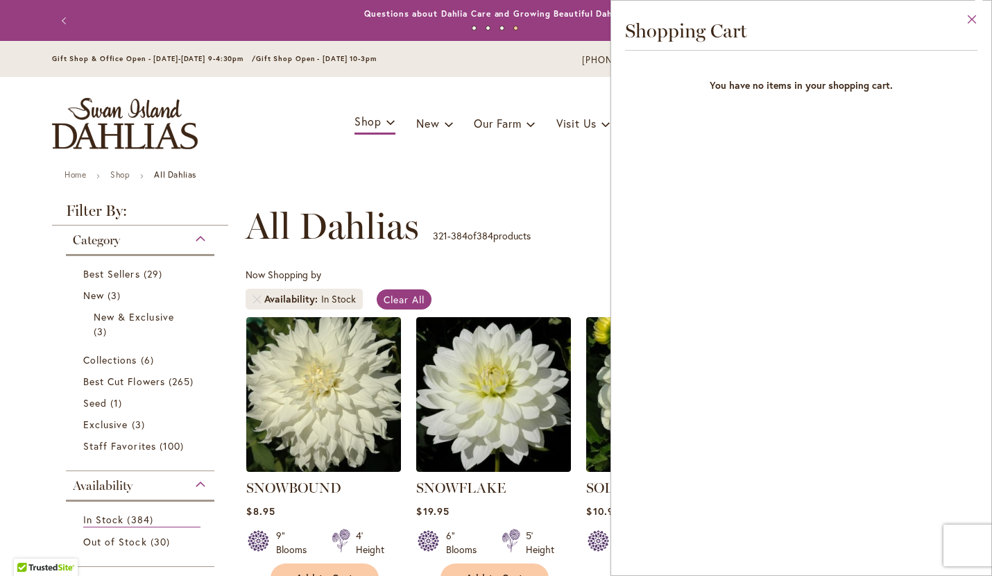
click at [971, 22] on button "Close" at bounding box center [972, 23] width 38 height 44
